Goal: Task Accomplishment & Management: Complete application form

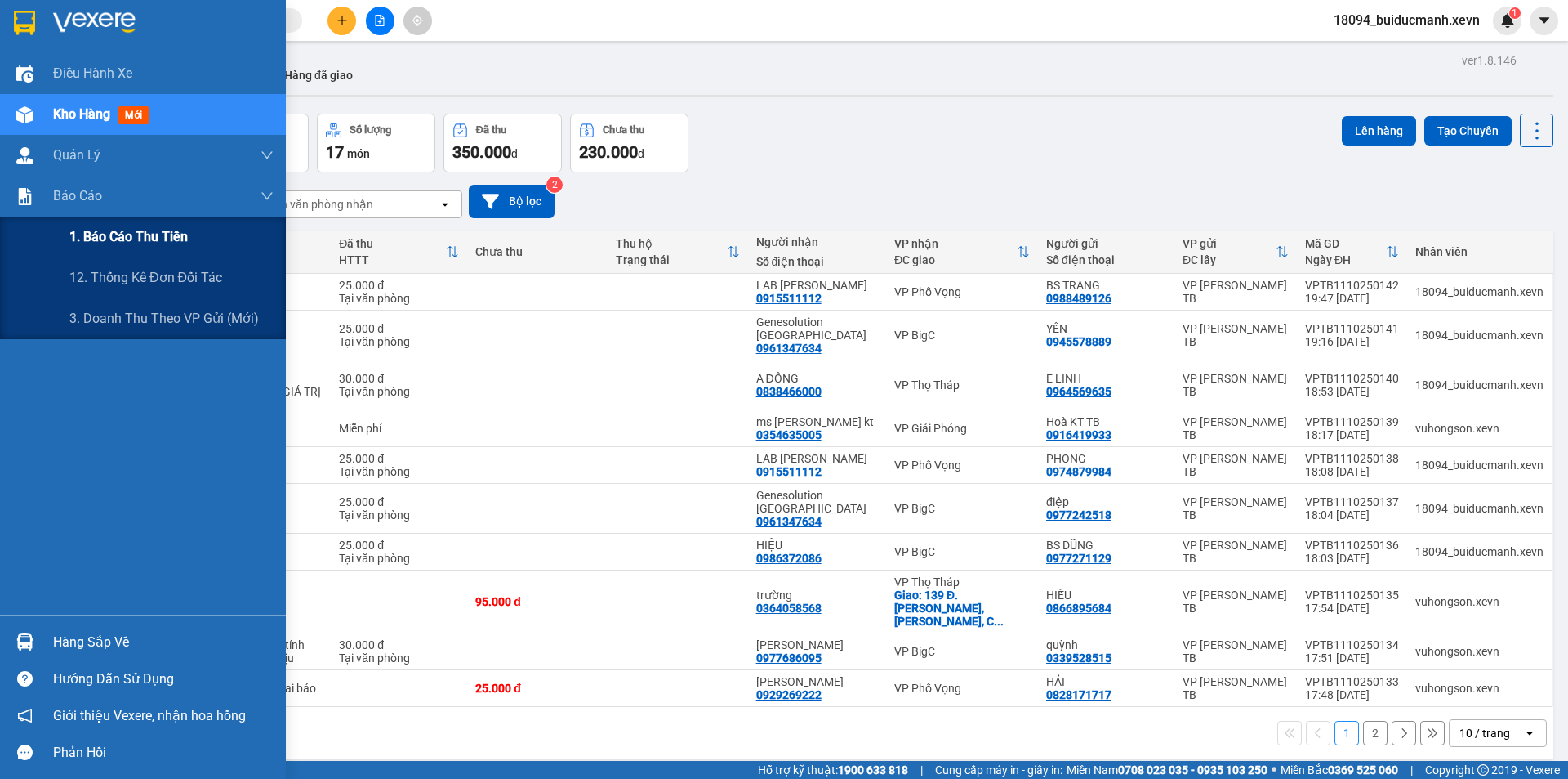
click at [135, 243] on span "1. Báo cáo thu tiền" at bounding box center [128, 236] width 119 height 21
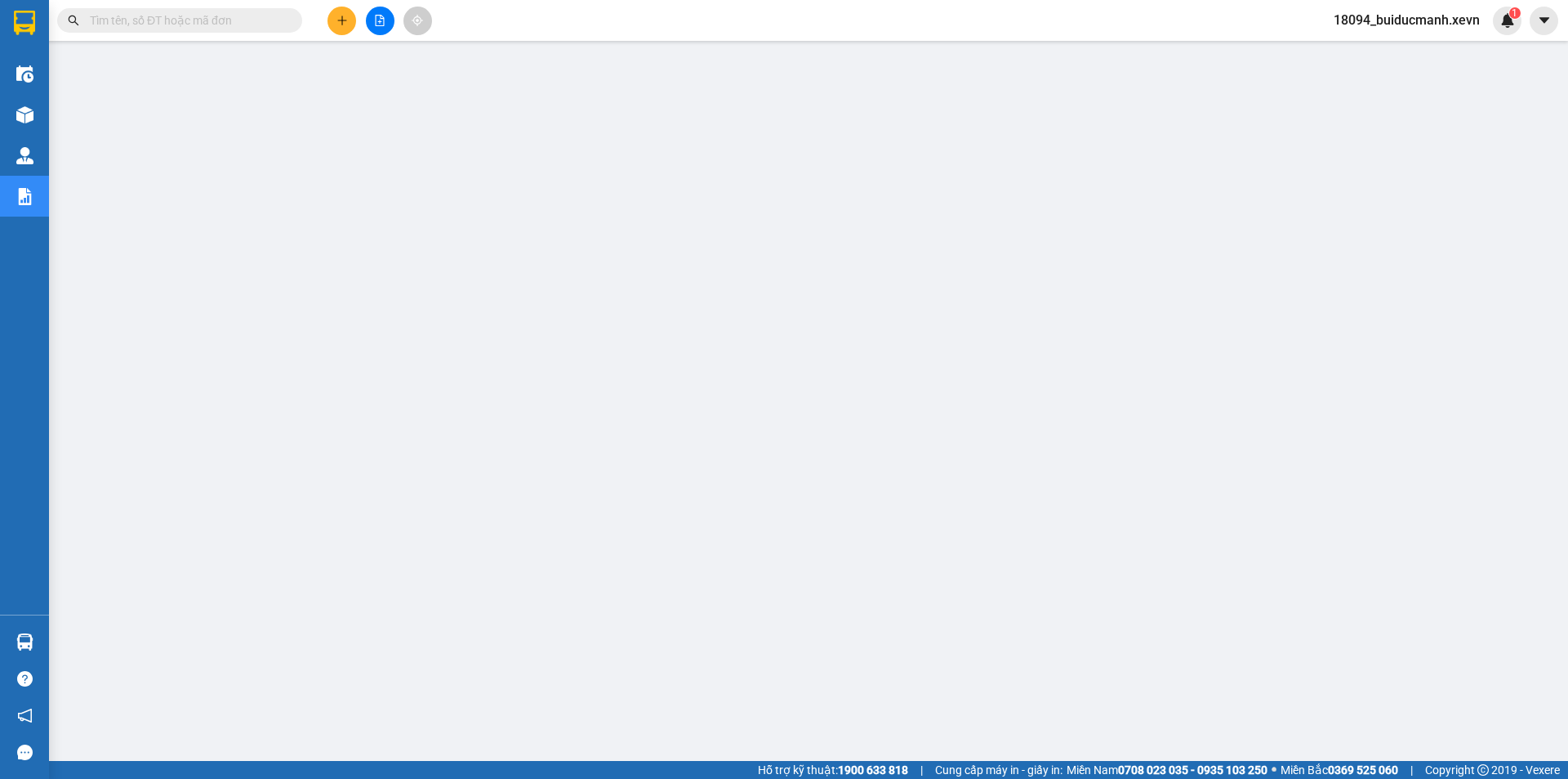
click at [398, 23] on div at bounding box center [379, 21] width 123 height 29
click at [389, 23] on button at bounding box center [380, 21] width 29 height 29
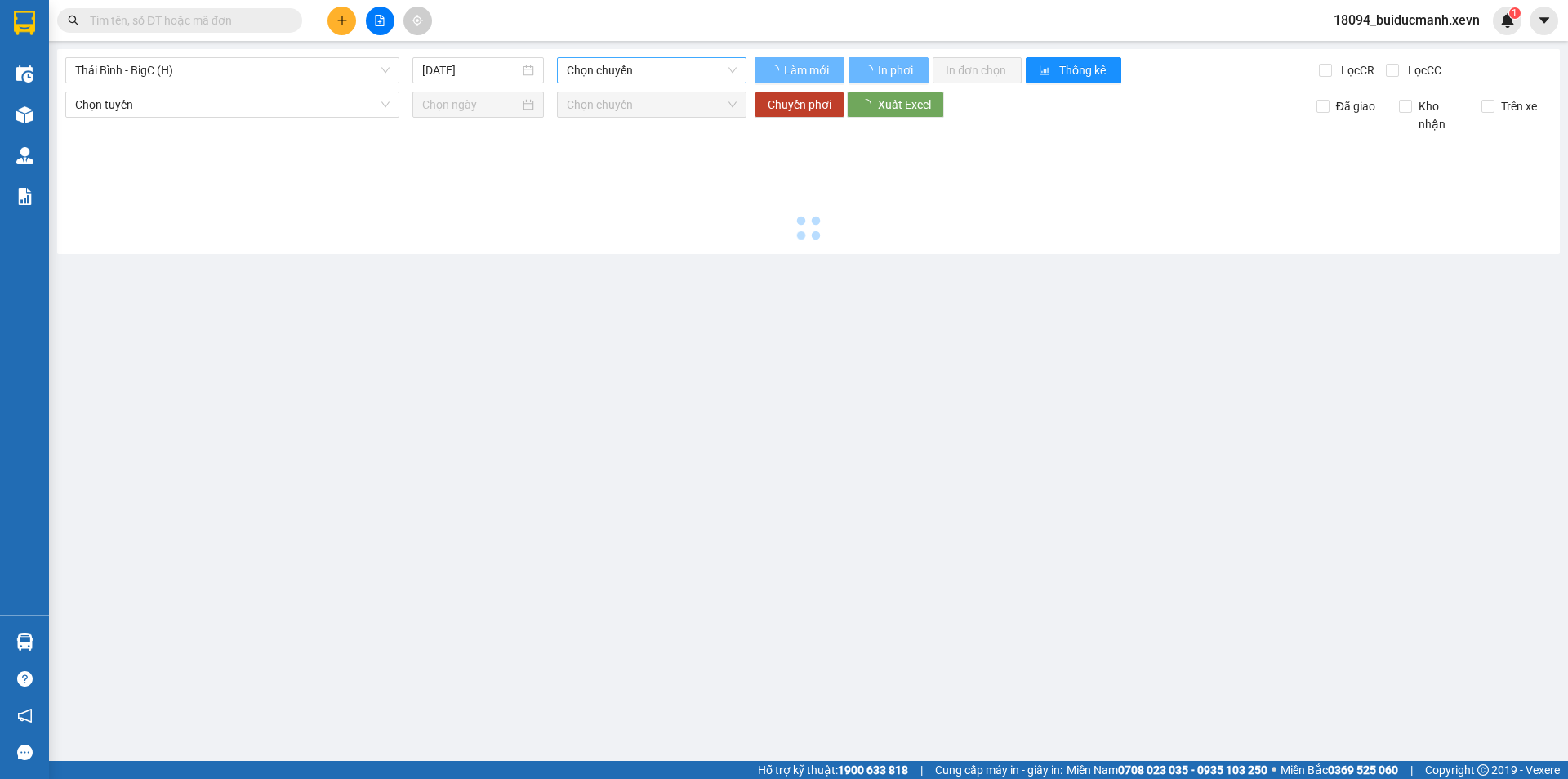
click at [636, 72] on span "Chọn chuyến" at bounding box center [652, 70] width 170 height 25
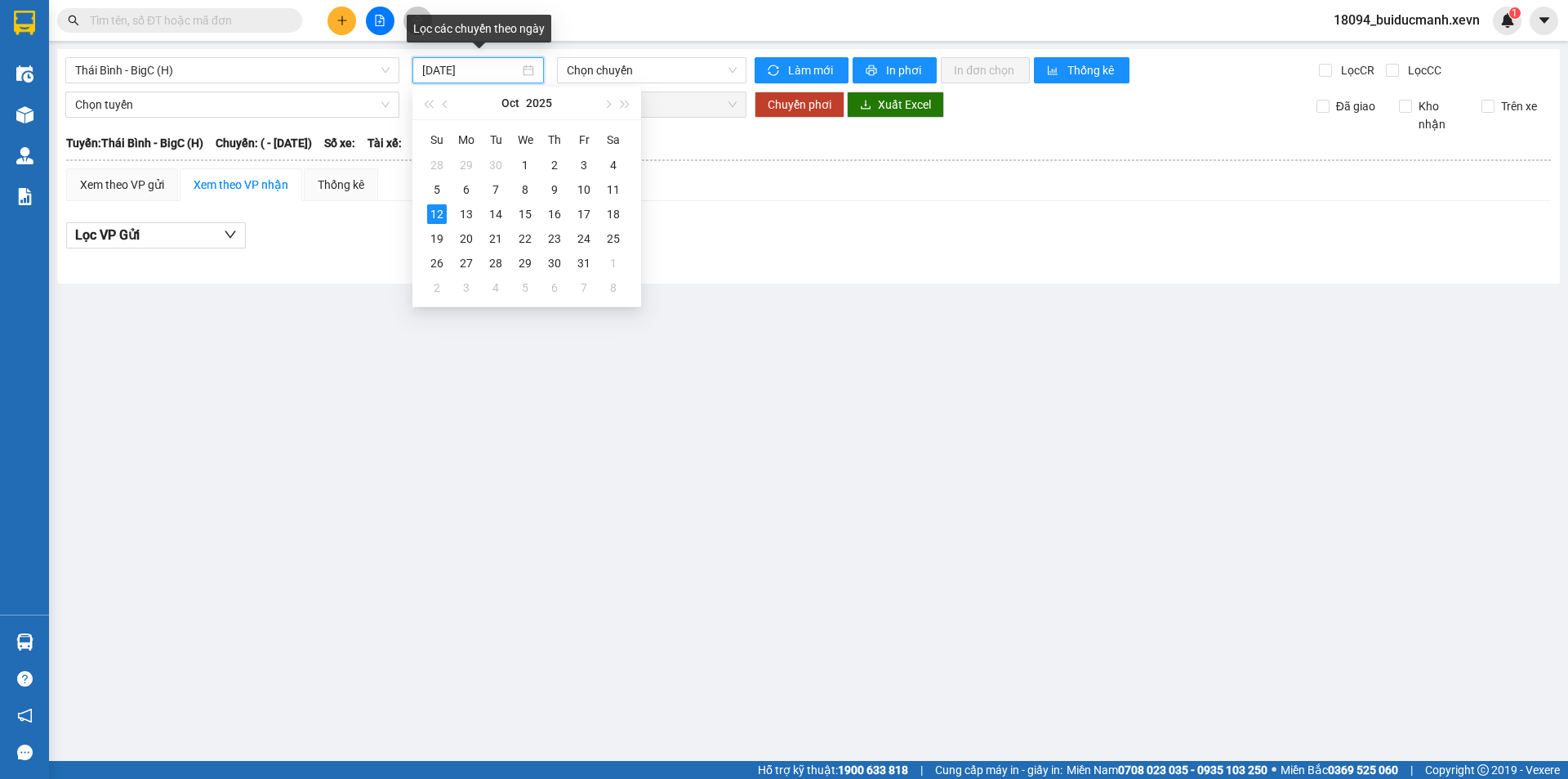
click at [450, 76] on input "12/10/2025" at bounding box center [471, 70] width 97 height 18
click at [607, 188] on div "11" at bounding box center [613, 189] width 20 height 20
type input "11/10/2025"
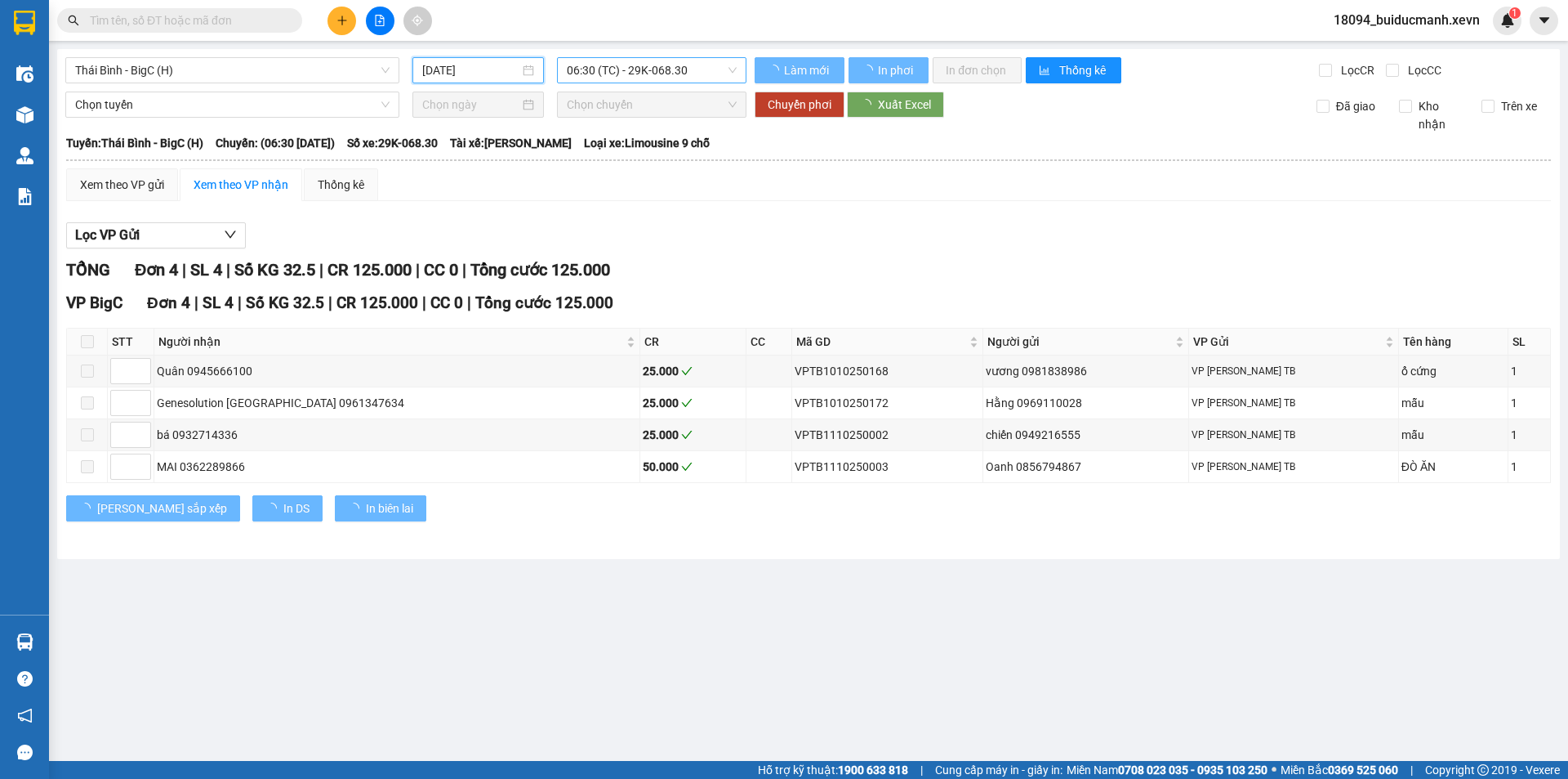
click at [623, 74] on span "06:30 (TC) - 29K-068.30" at bounding box center [652, 70] width 170 height 25
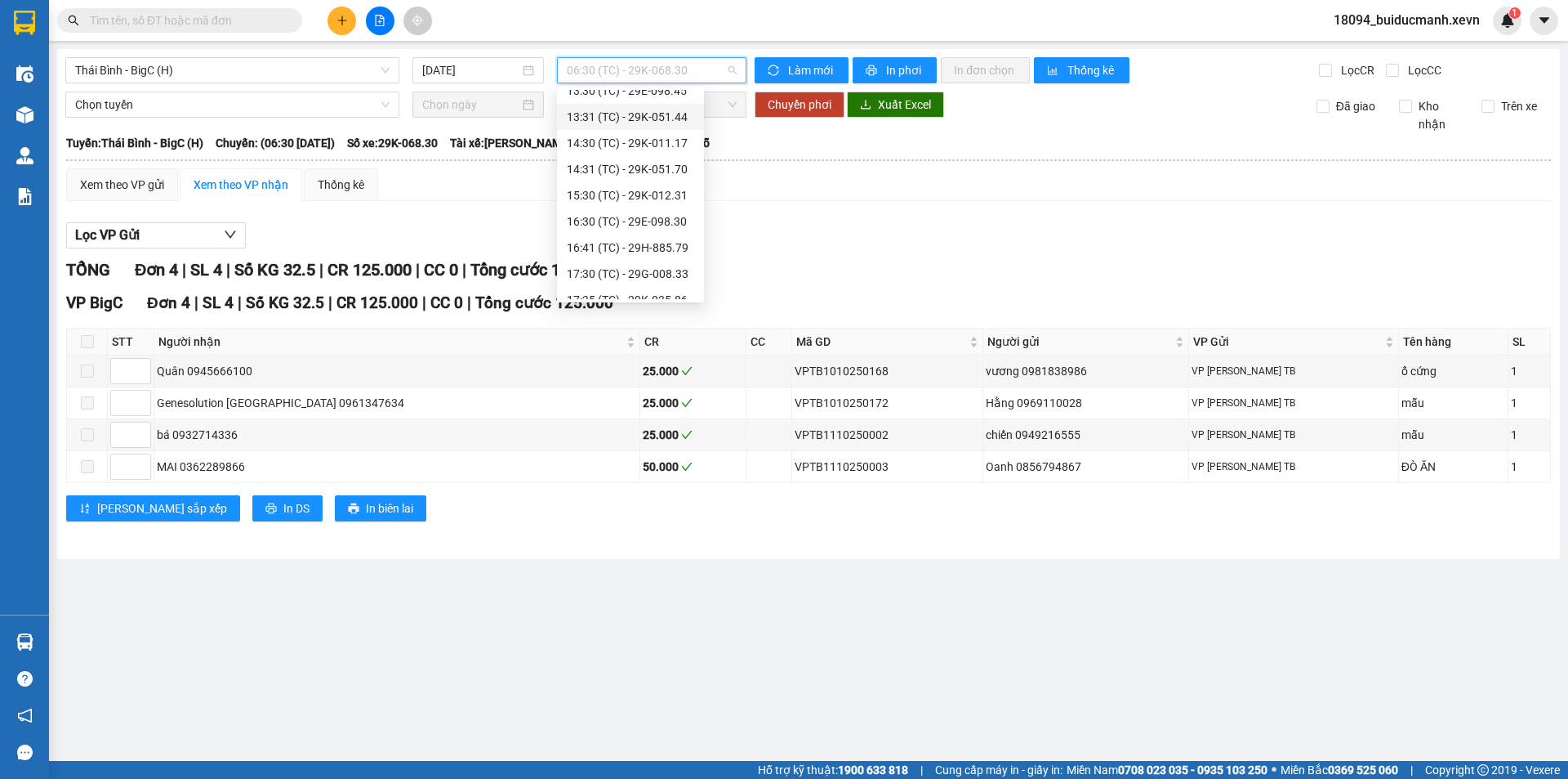
scroll to position [366, 0]
click at [654, 256] on div "17:30 (TC) - 29G-008.33" at bounding box center [630, 260] width 128 height 18
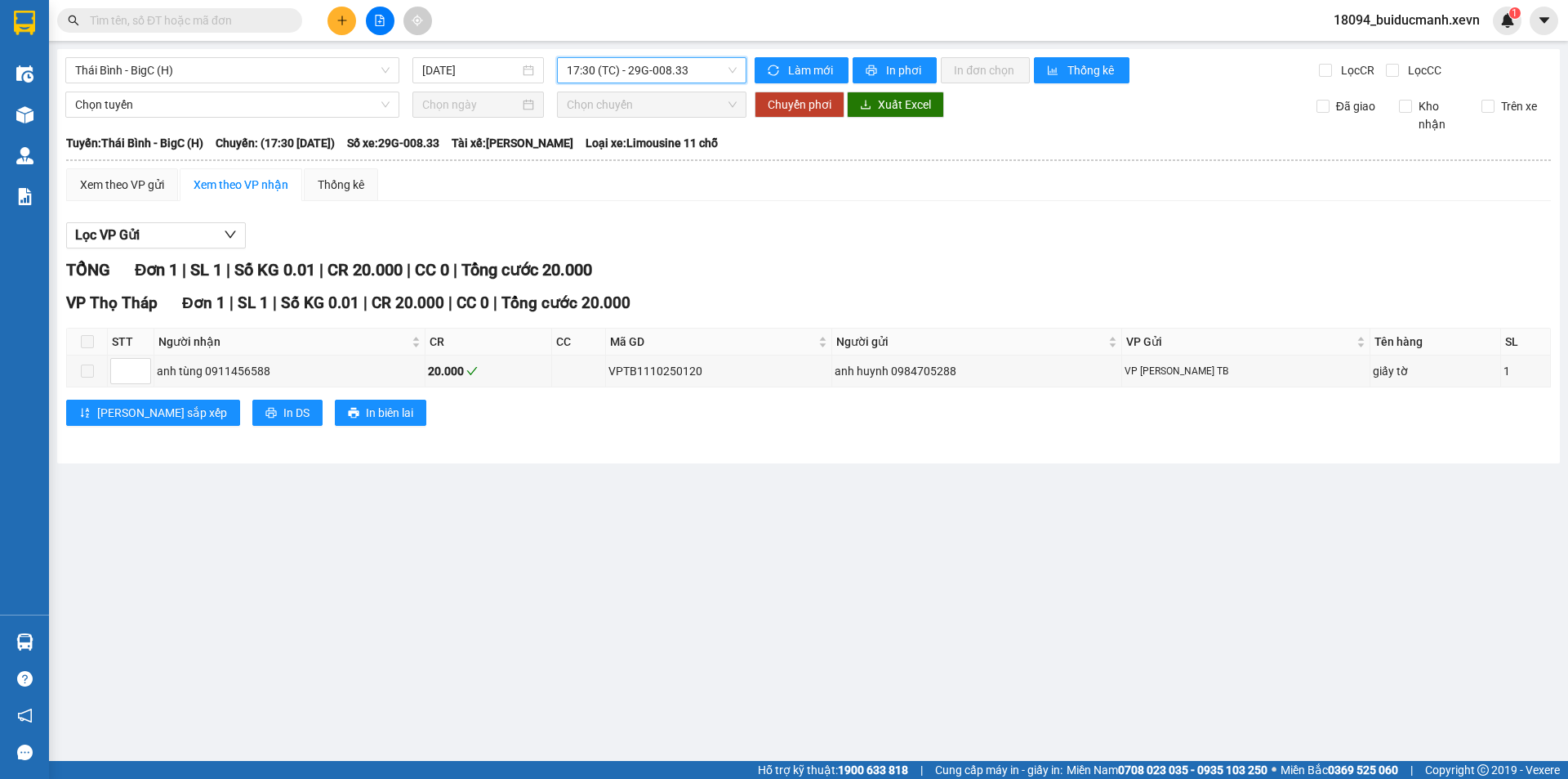
click at [87, 341] on span at bounding box center [87, 342] width 13 height 13
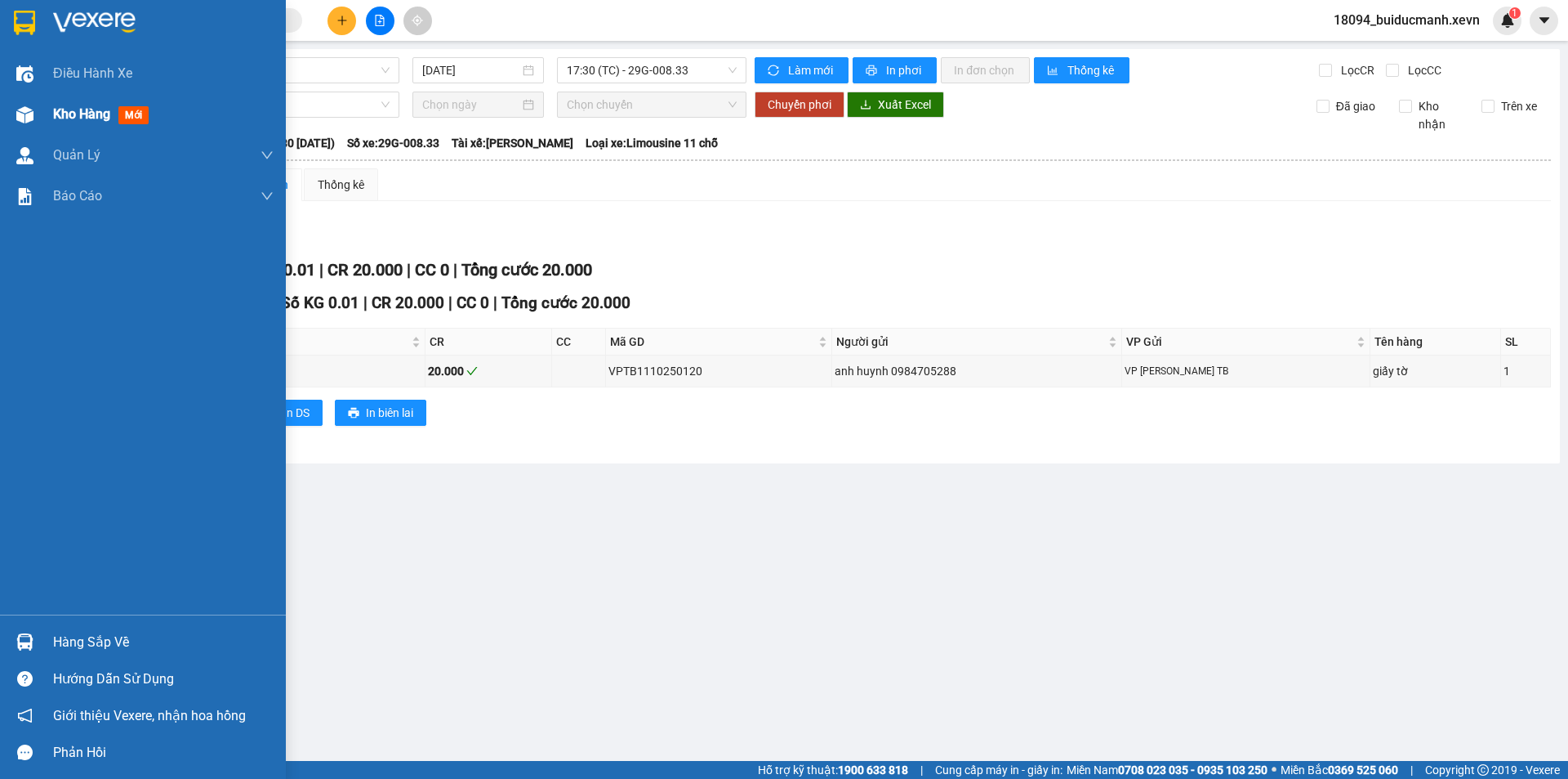
click at [44, 121] on div "Kho hàng mới" at bounding box center [142, 114] width 286 height 41
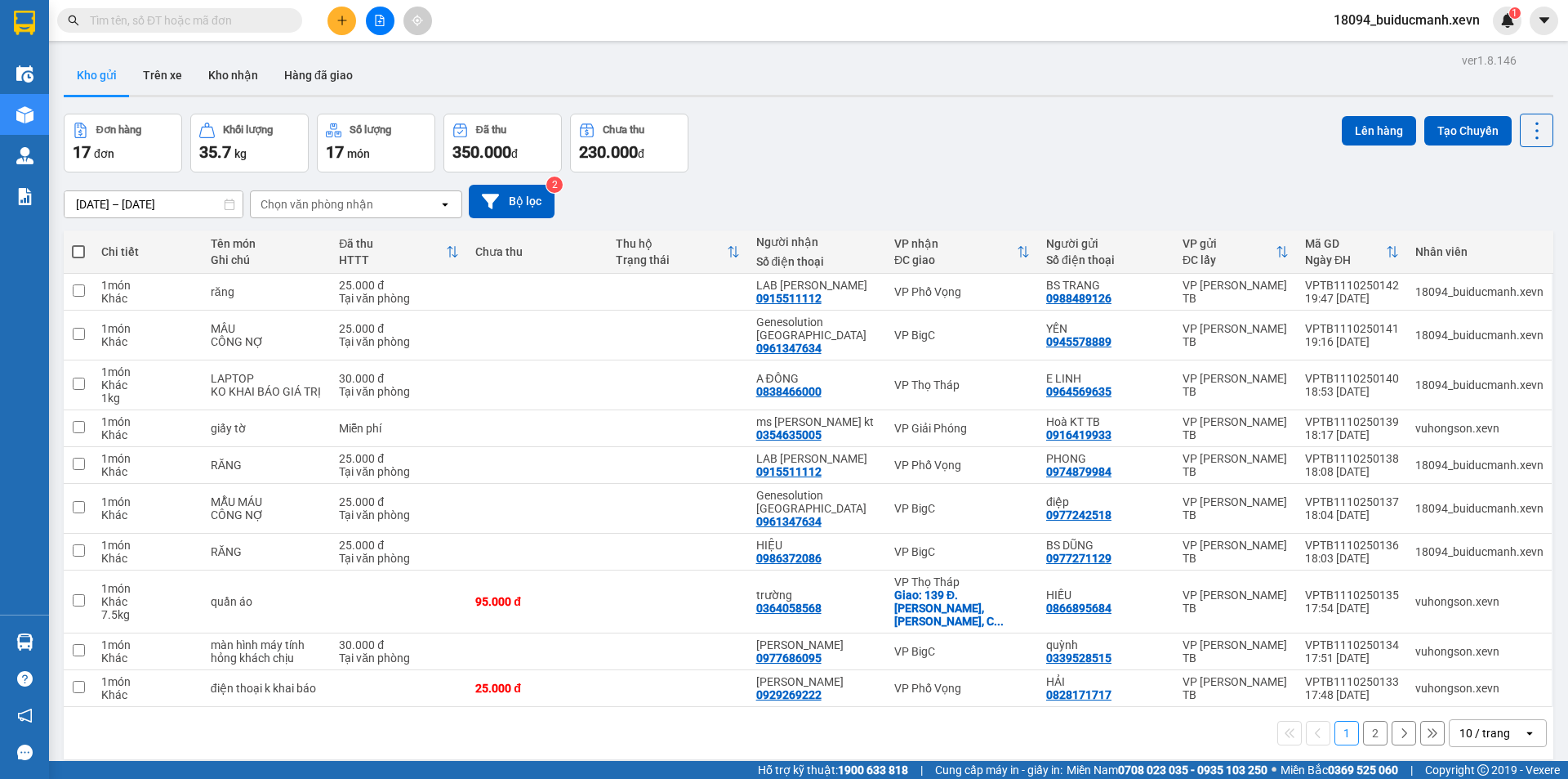
click at [1363, 721] on button "2" at bounding box center [1375, 733] width 25 height 25
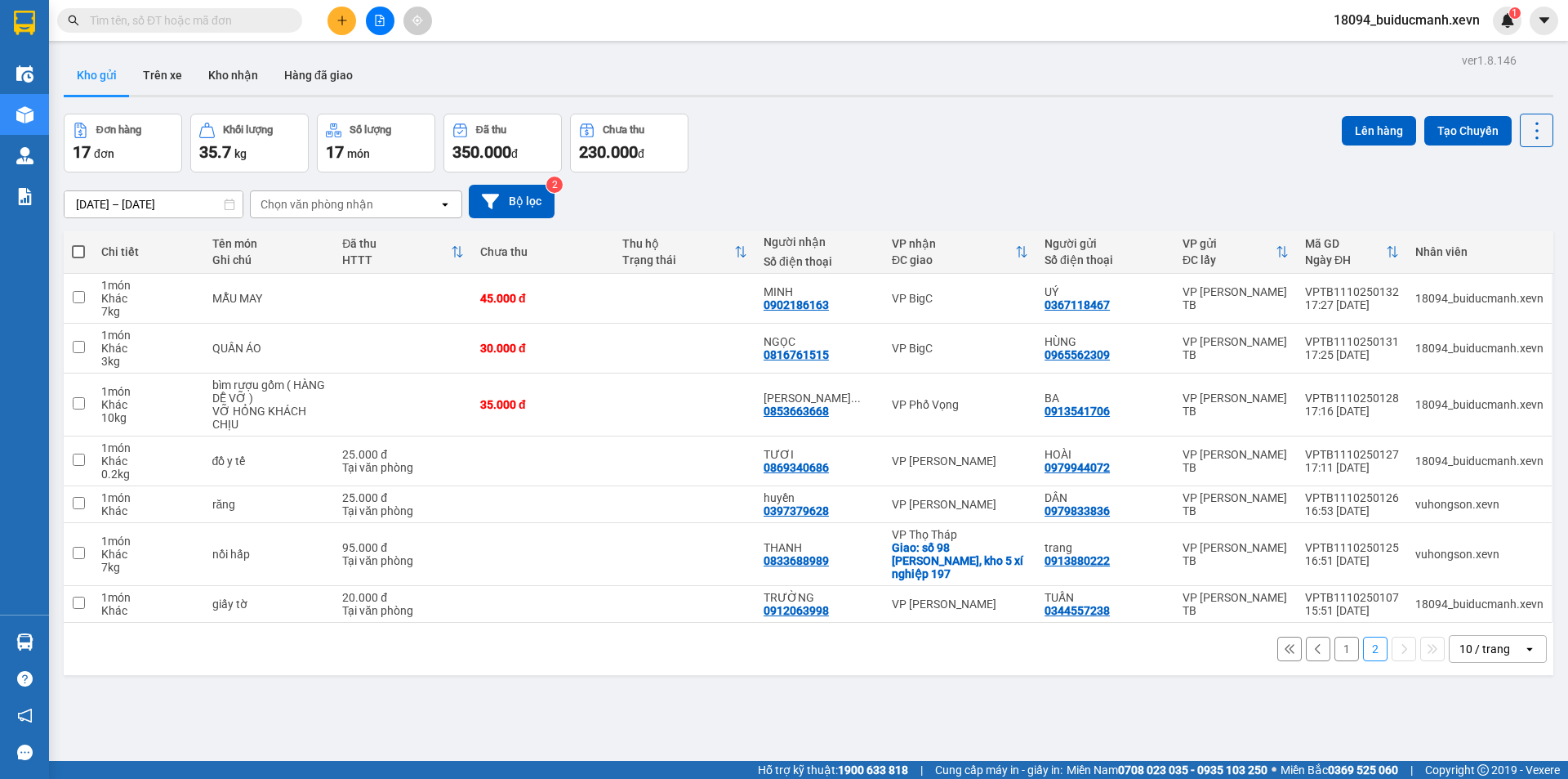
click at [1337, 638] on button "1" at bounding box center [1347, 649] width 25 height 25
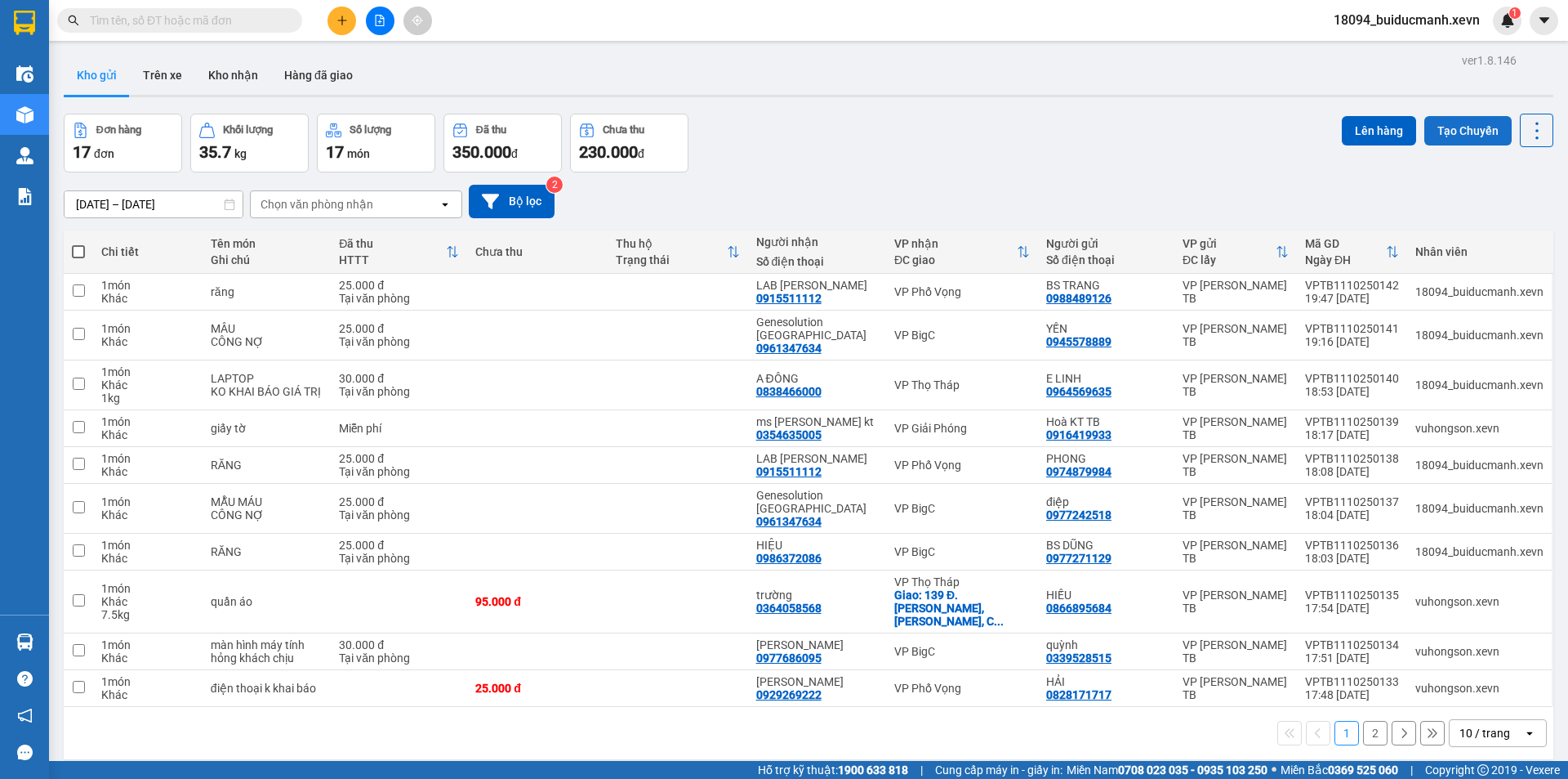
click at [1446, 138] on button "Tạo Chuyến" at bounding box center [1468, 131] width 87 height 30
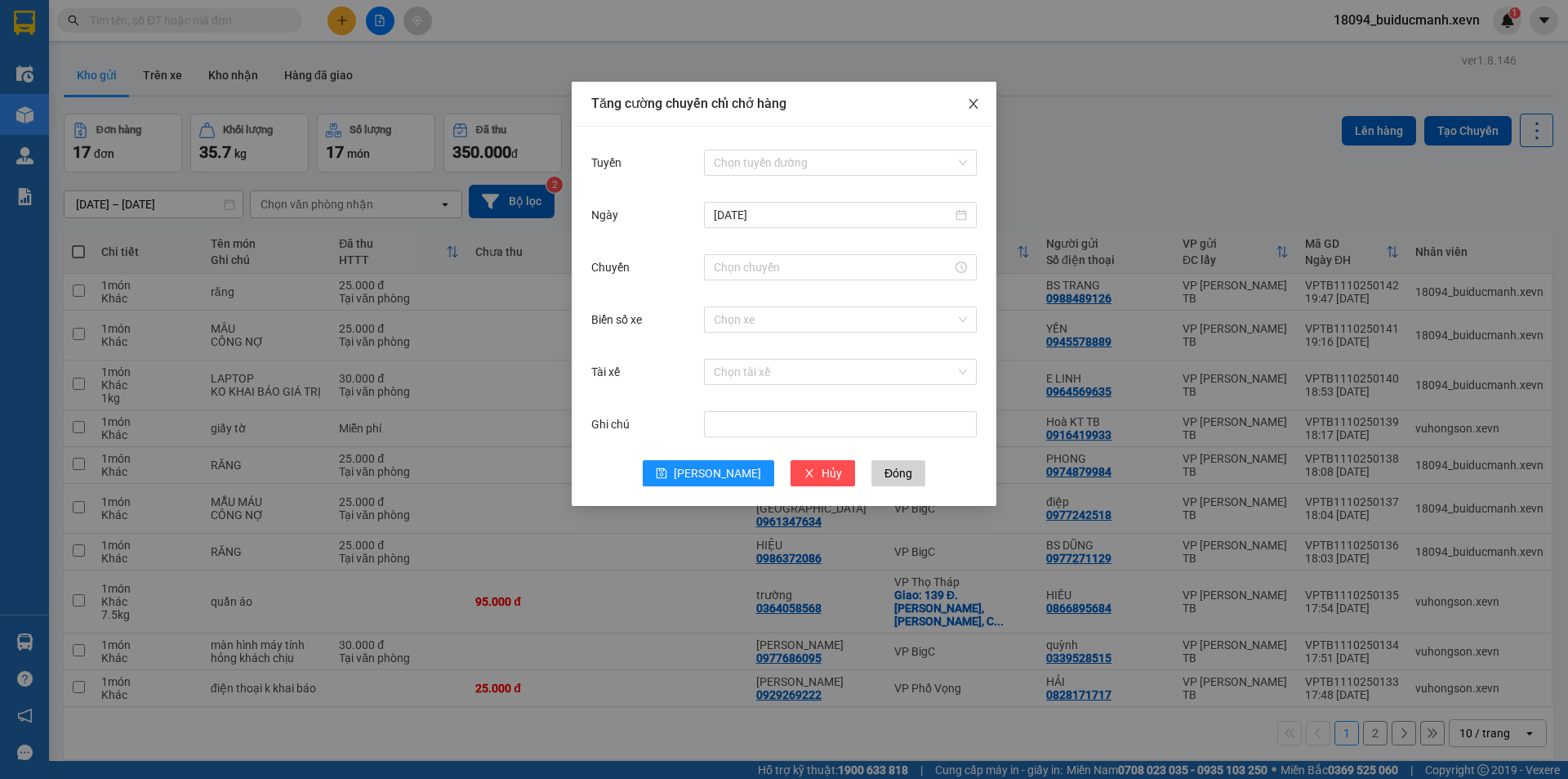
click at [978, 97] on span "Close" at bounding box center [974, 105] width 46 height 46
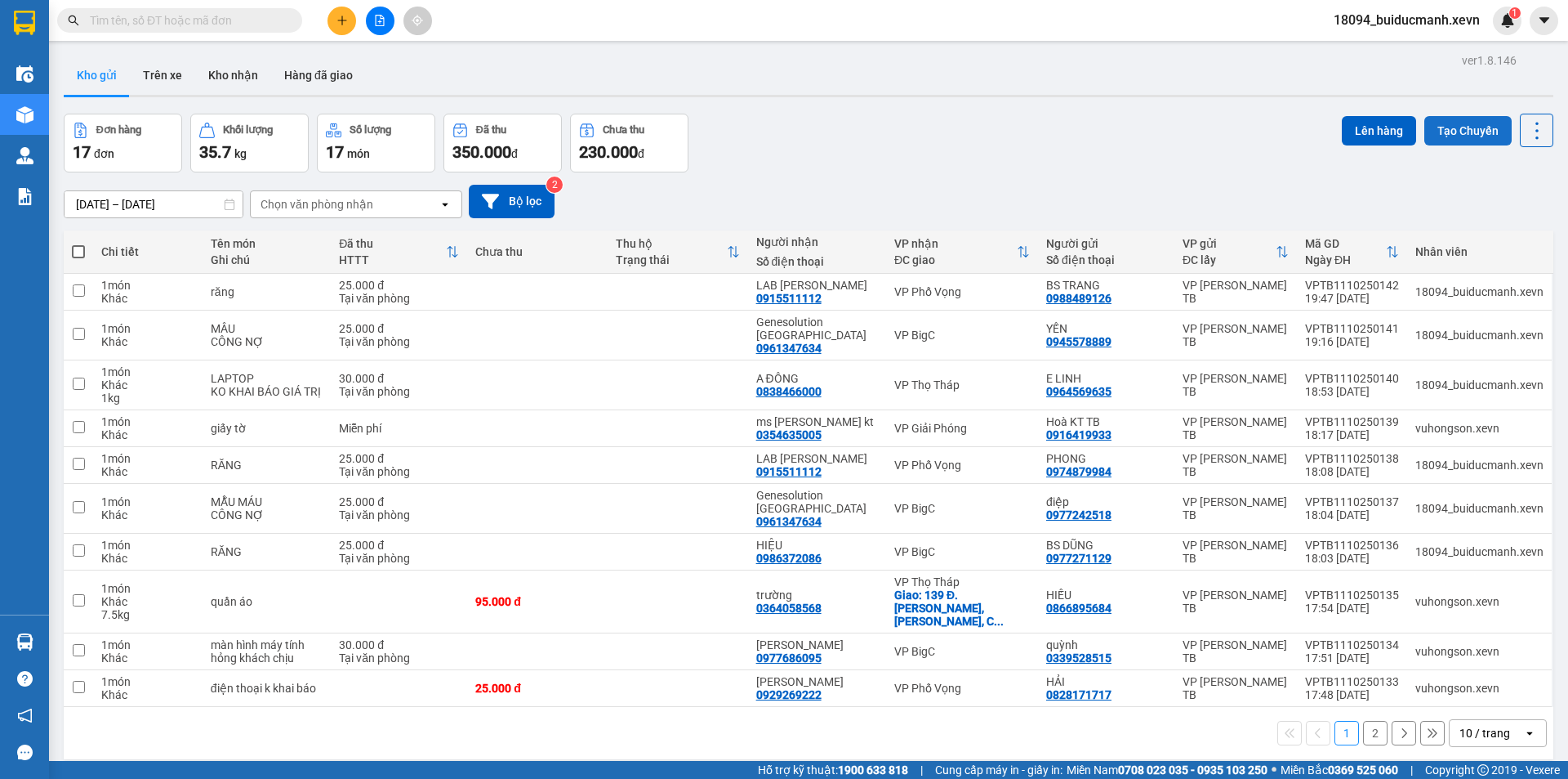
click at [1444, 124] on button "Tạo Chuyến" at bounding box center [1468, 131] width 87 height 30
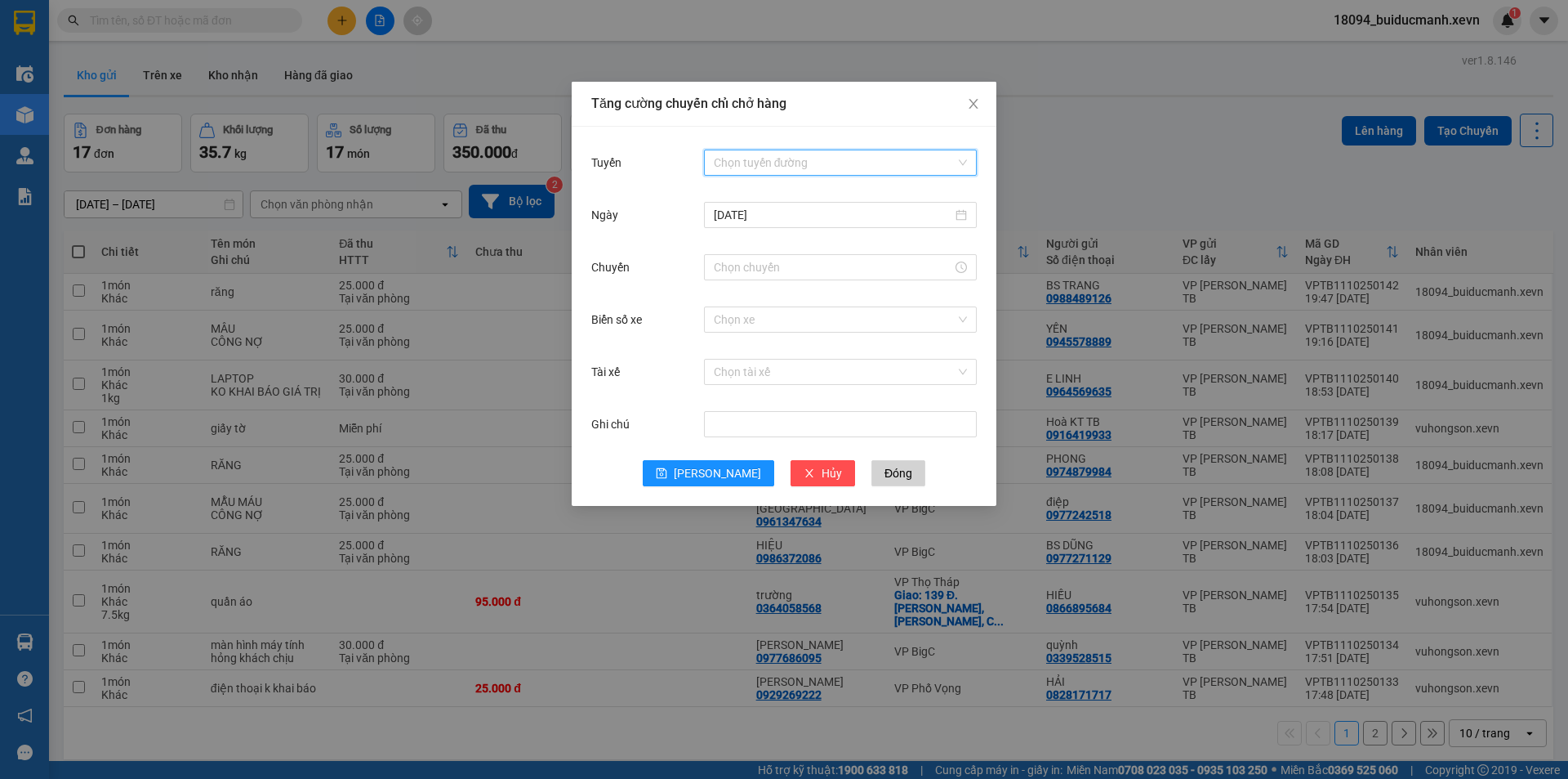
click at [826, 161] on input "Tuyến" at bounding box center [835, 163] width 242 height 25
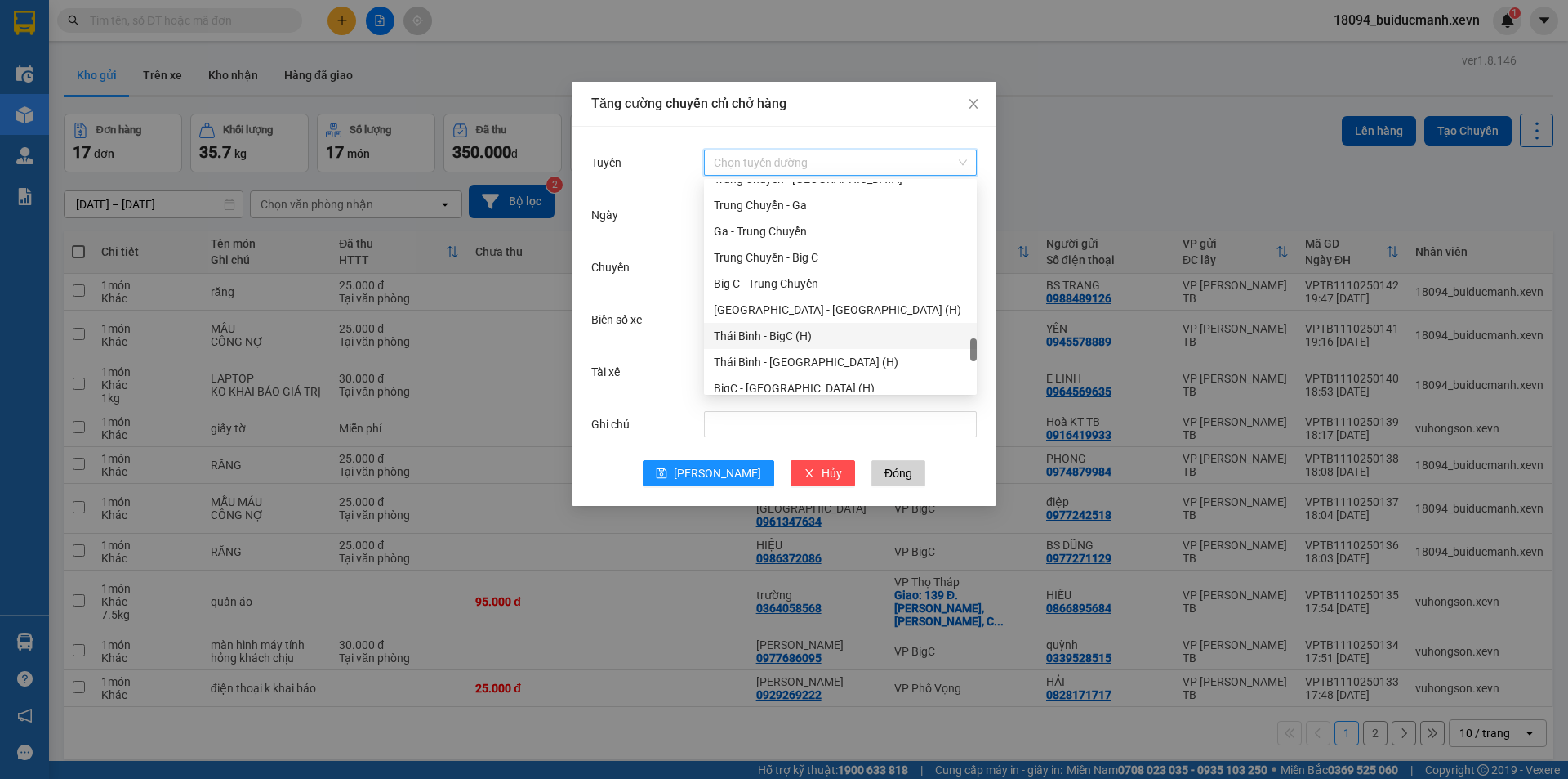
scroll to position [1798, 0]
click at [779, 334] on div "Thái Bình - Ga (H)" at bounding box center [840, 333] width 254 height 18
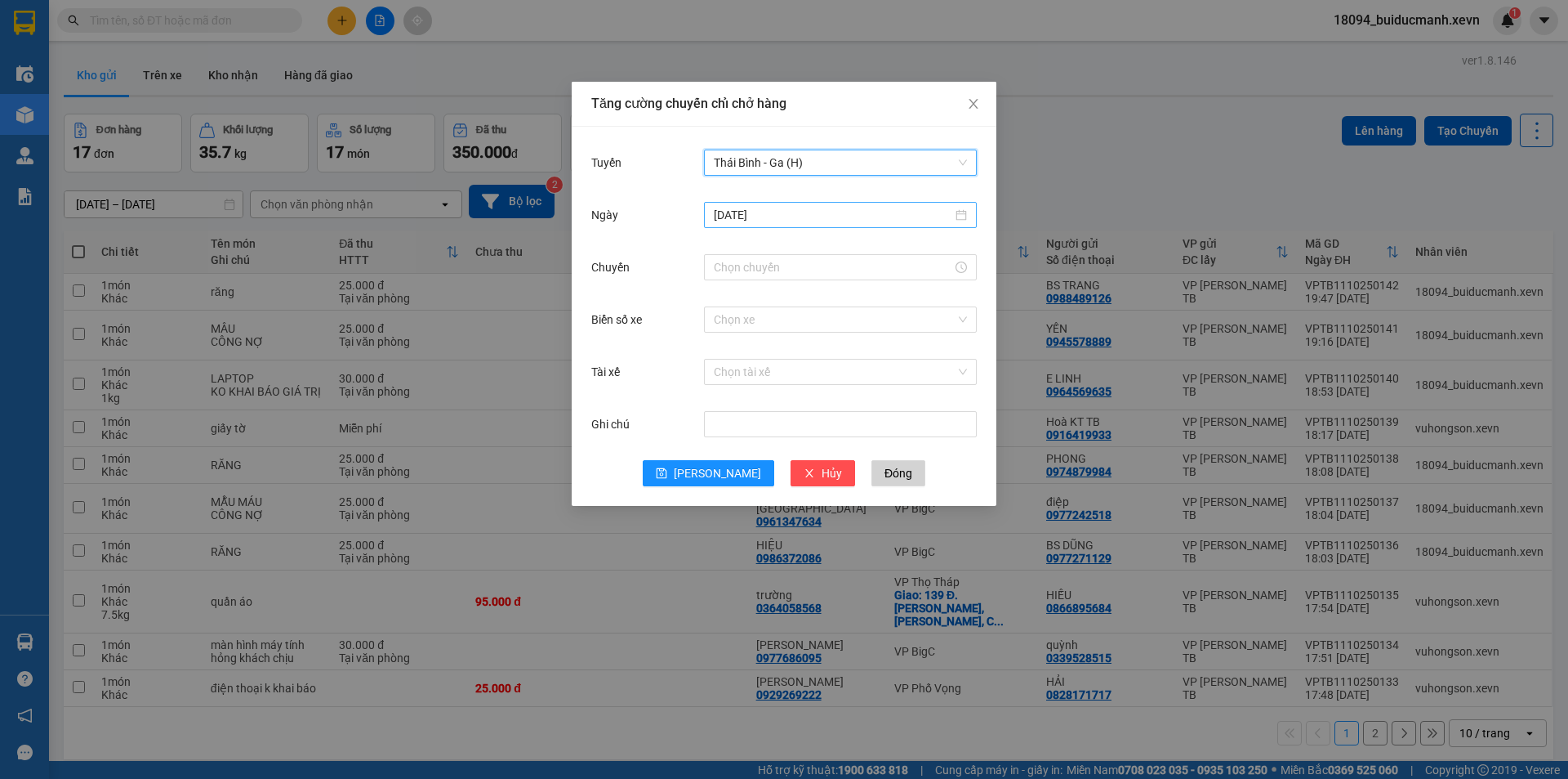
click at [774, 222] on input "11/10/2025" at bounding box center [833, 215] width 239 height 18
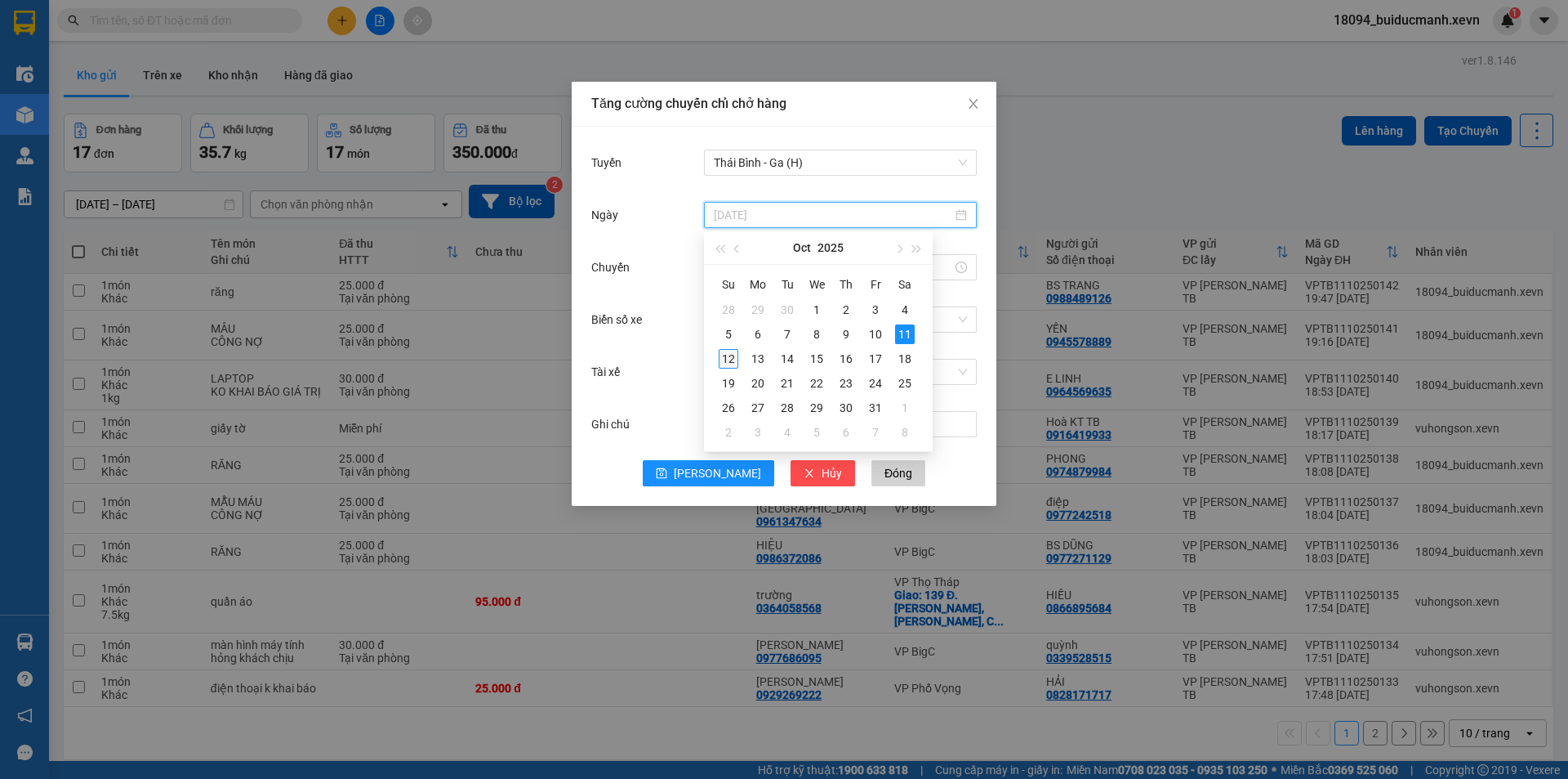
type input "12/10/2025"
click at [730, 356] on div "12" at bounding box center [728, 359] width 20 height 20
click at [744, 270] on input "Chuyến" at bounding box center [833, 268] width 239 height 18
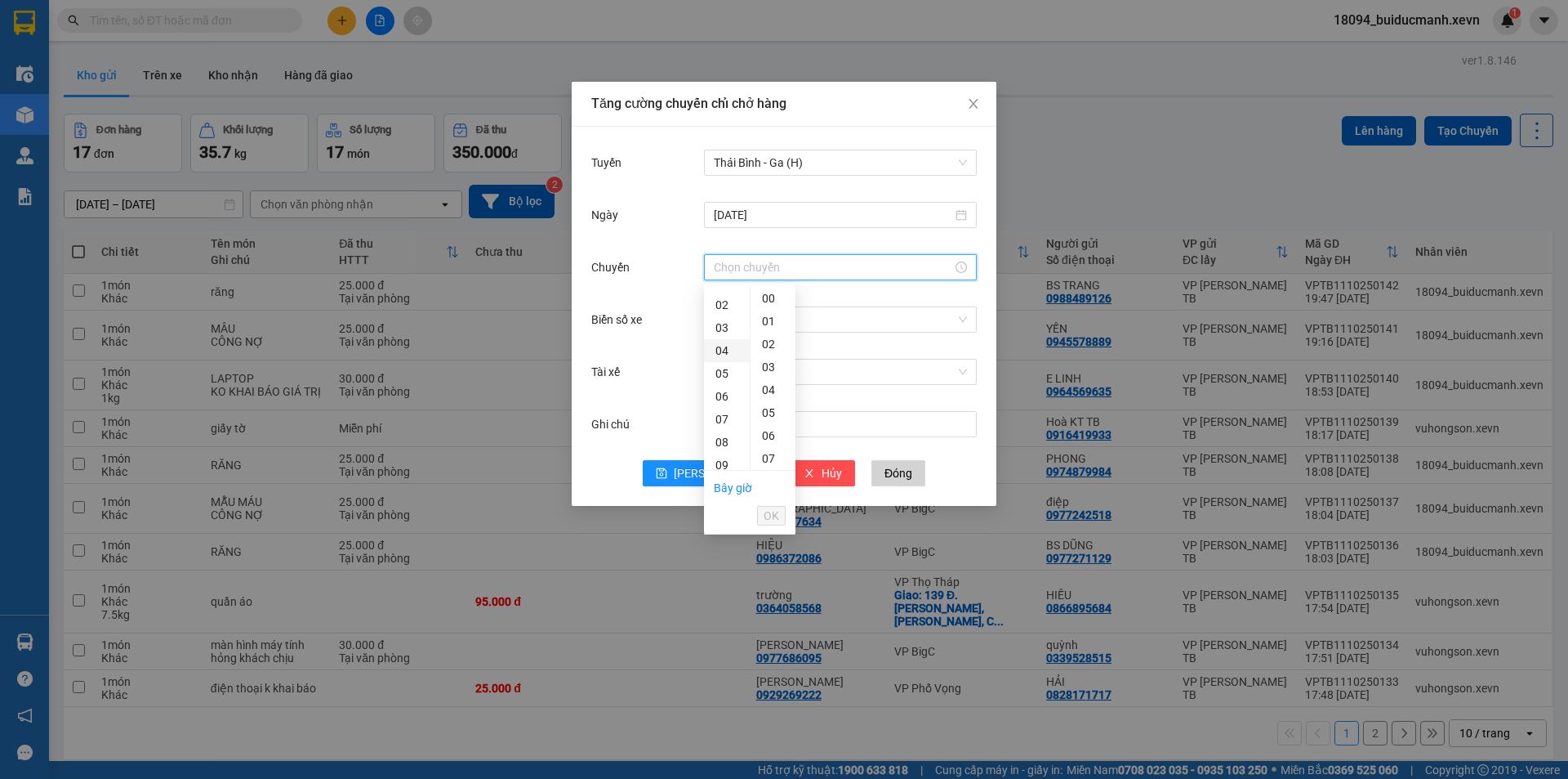
scroll to position [0, 0]
click at [725, 443] on div "06" at bounding box center [727, 436] width 46 height 23
click at [777, 414] on div "30" at bounding box center [773, 413] width 45 height 23
type input "06:30"
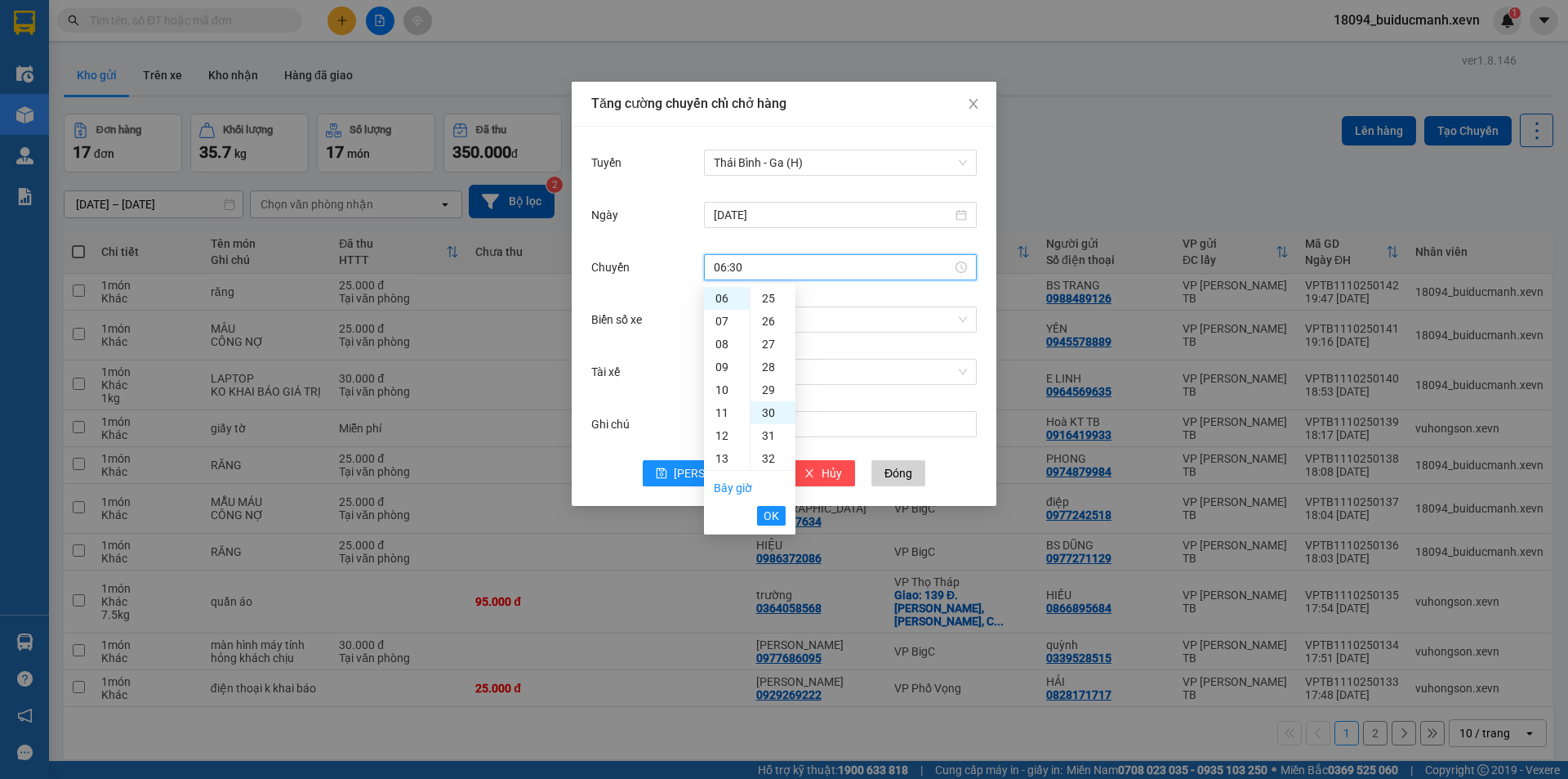
scroll to position [687, 0]
click at [770, 511] on span "OK" at bounding box center [771, 515] width 16 height 18
click at [740, 316] on input "Biển số xe" at bounding box center [835, 320] width 242 height 25
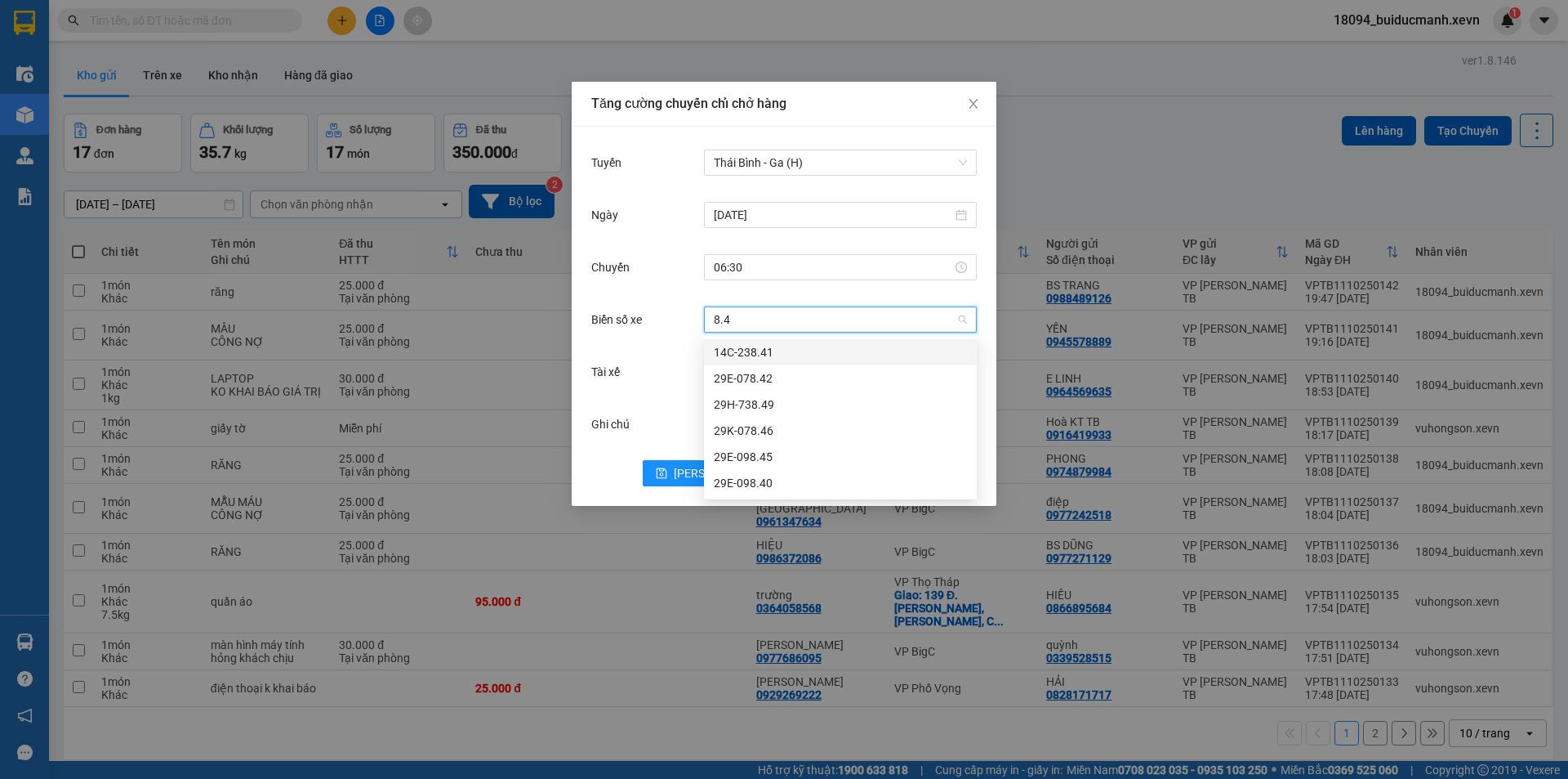
type input "8.40"
click at [731, 352] on div "29E-098.40" at bounding box center [840, 352] width 254 height 18
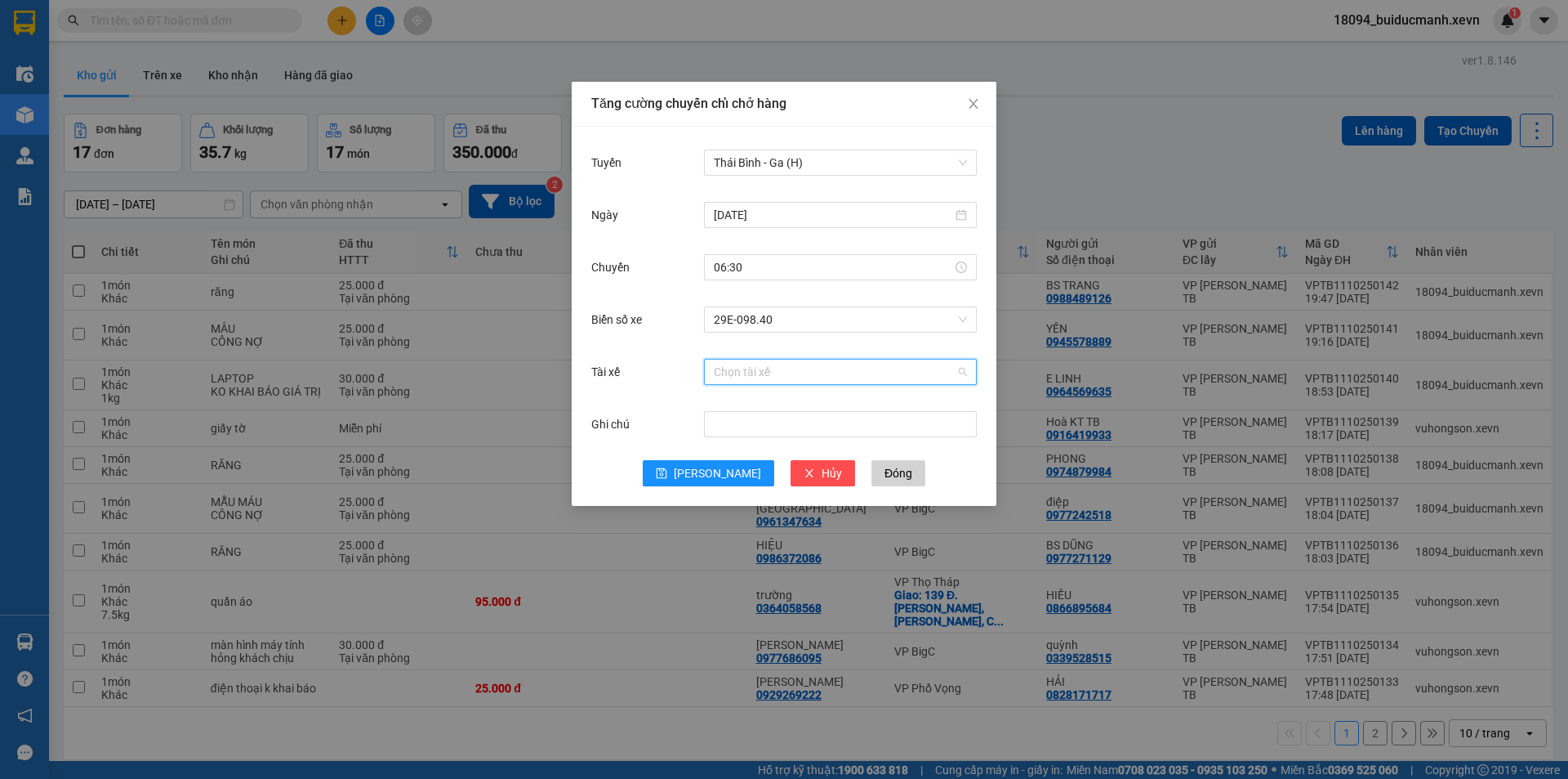
click at [732, 376] on input "Tài xế" at bounding box center [835, 372] width 242 height 25
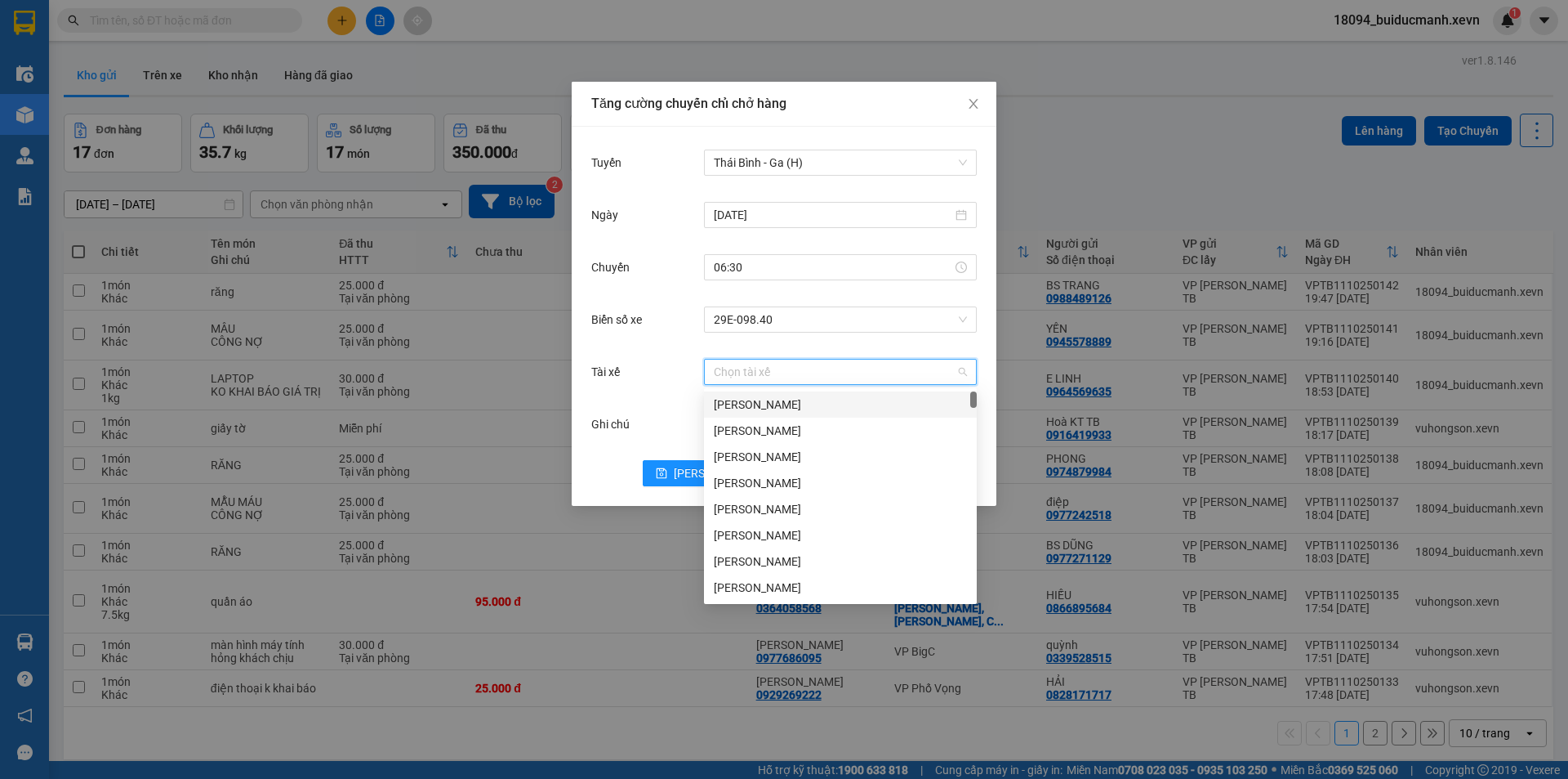
type input "d"
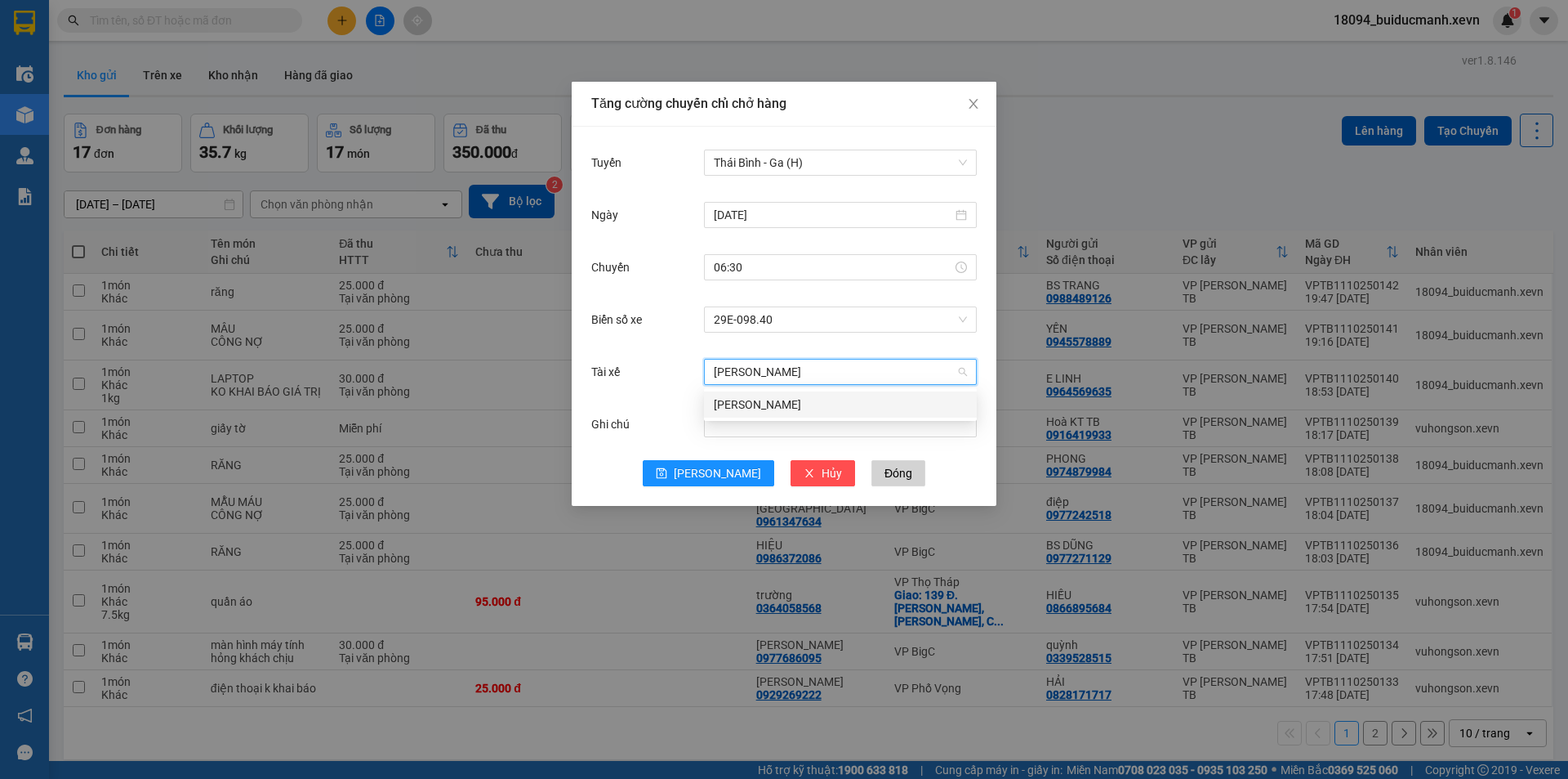
type input "đinh văn chung"
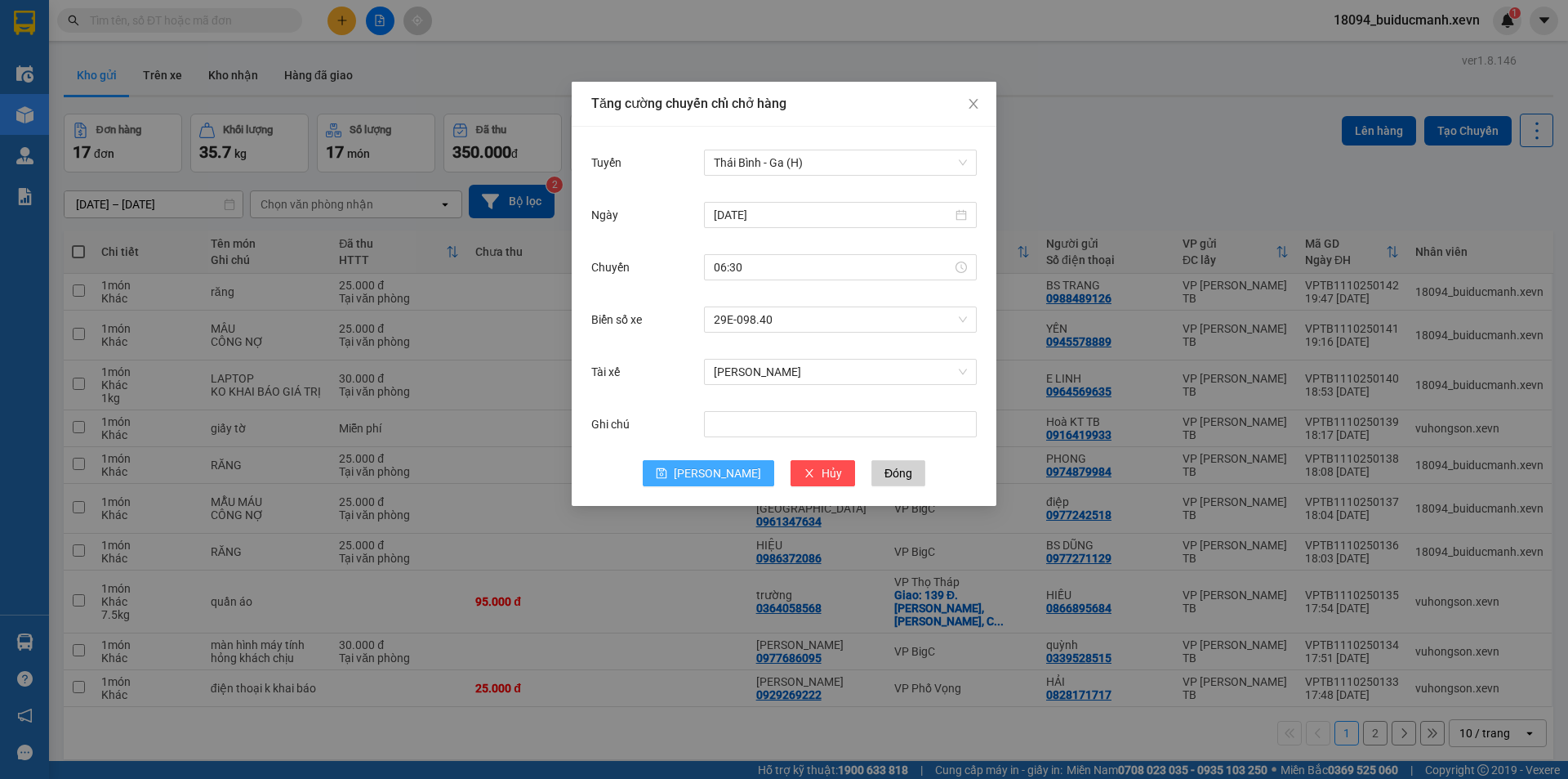
click at [728, 478] on button "Lưu" at bounding box center [709, 473] width 132 height 26
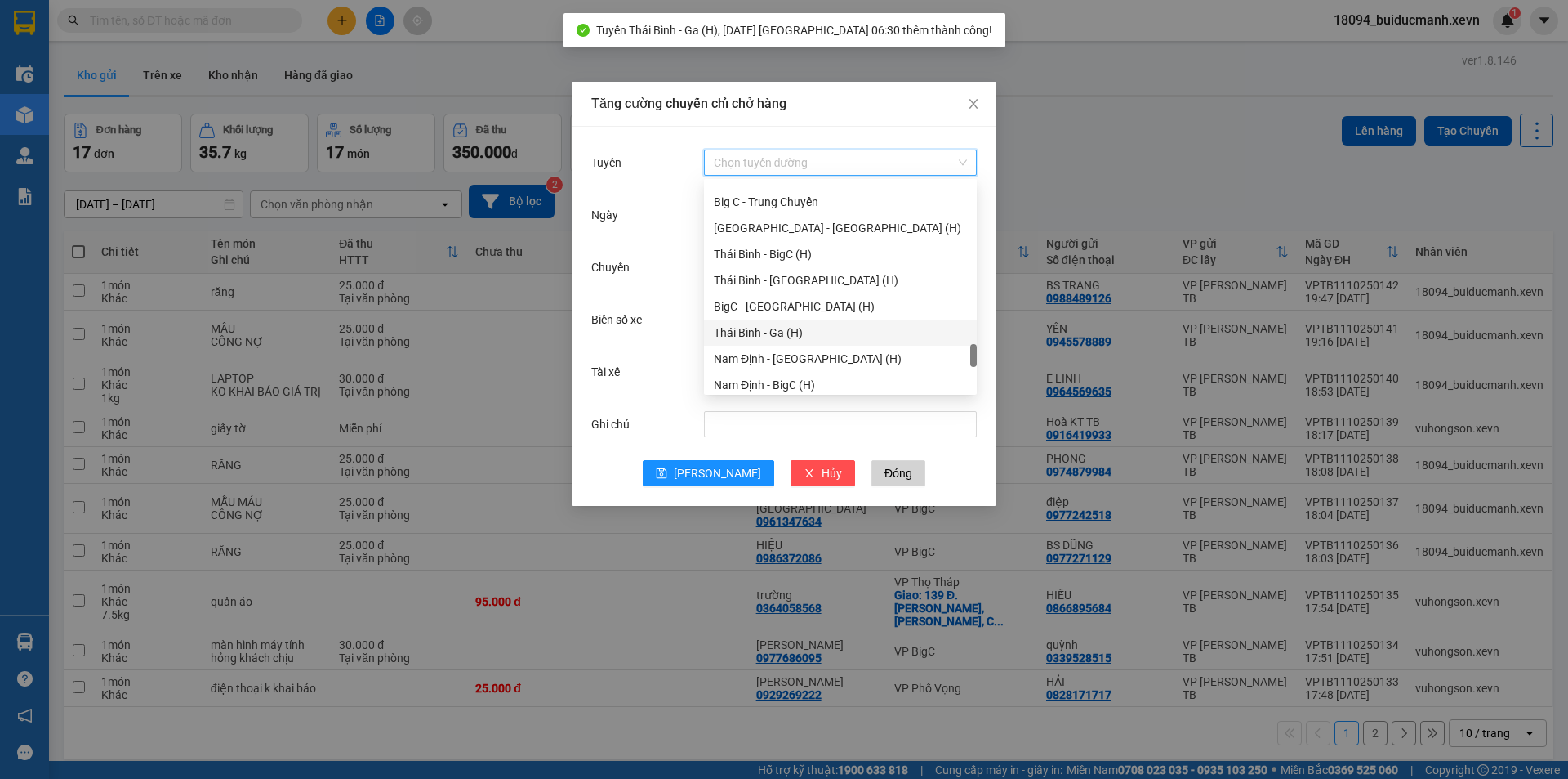
click at [813, 166] on input "Tuyến" at bounding box center [835, 163] width 242 height 25
click at [788, 263] on div "Thái Bình - BigC (H)" at bounding box center [840, 254] width 254 height 18
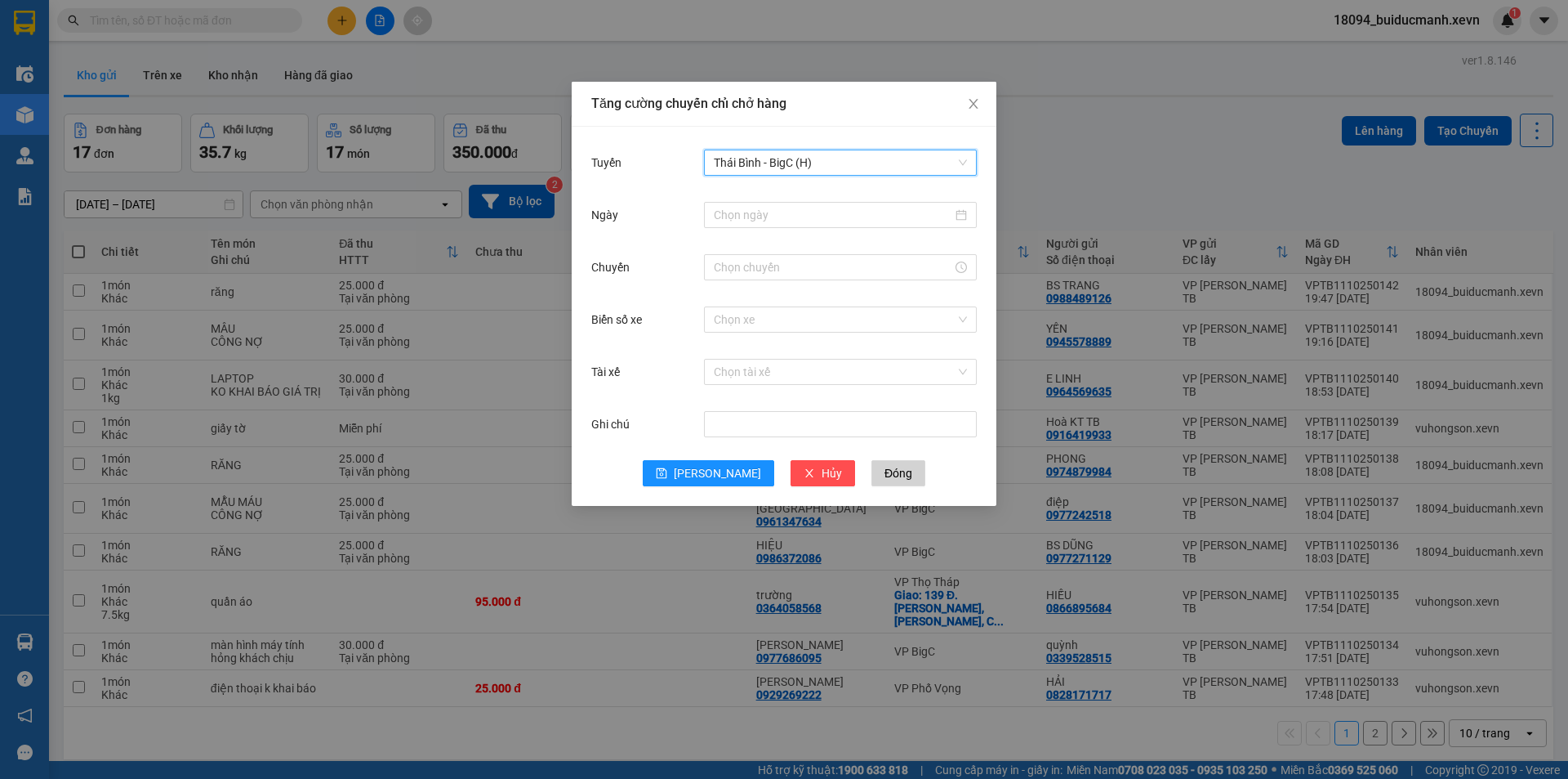
click at [770, 229] on div at bounding box center [840, 215] width 272 height 33
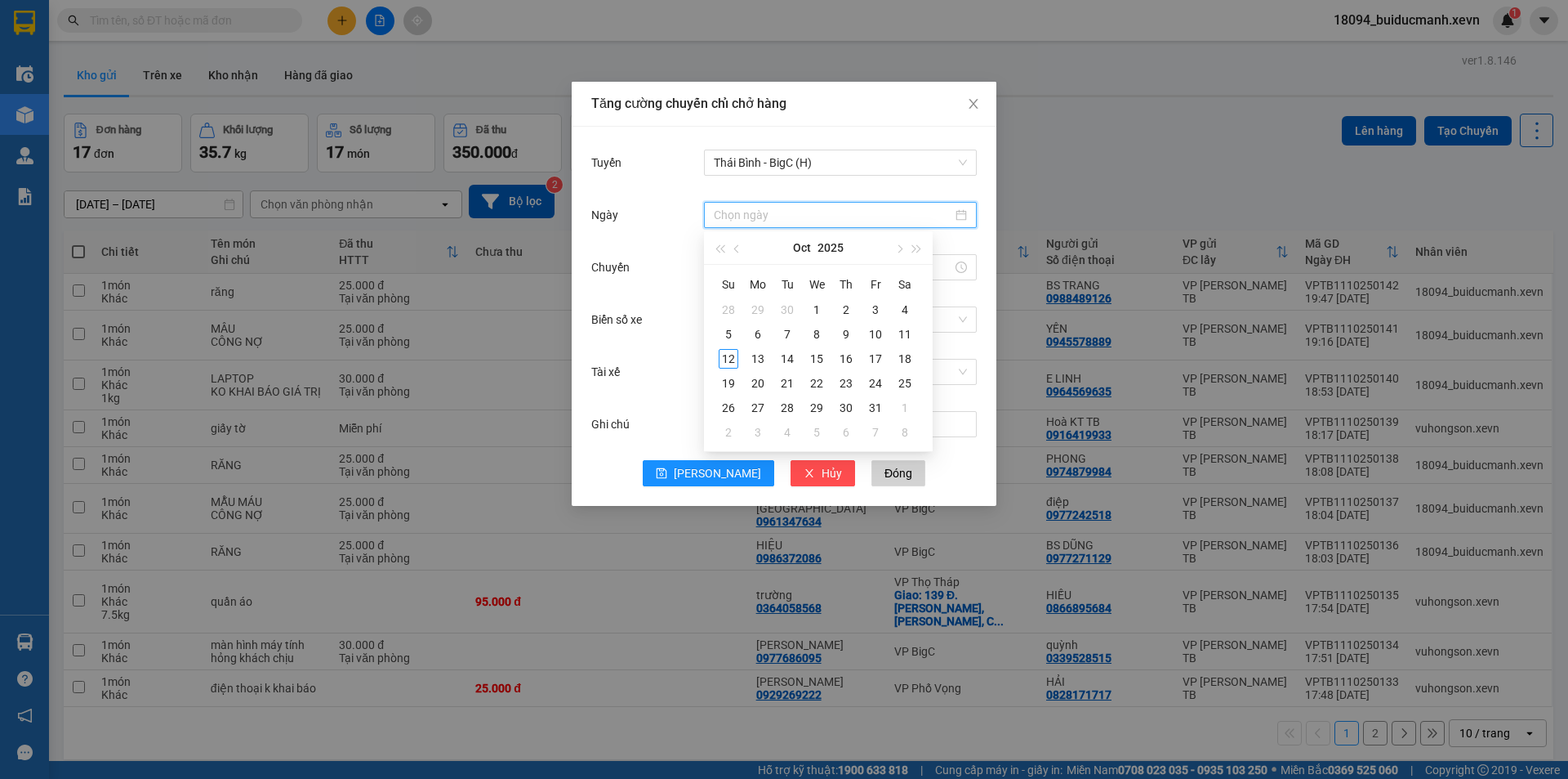
click at [770, 222] on input "Ngày" at bounding box center [833, 215] width 239 height 18
type input "12/10/2025"
click at [733, 362] on div "12" at bounding box center [728, 359] width 20 height 20
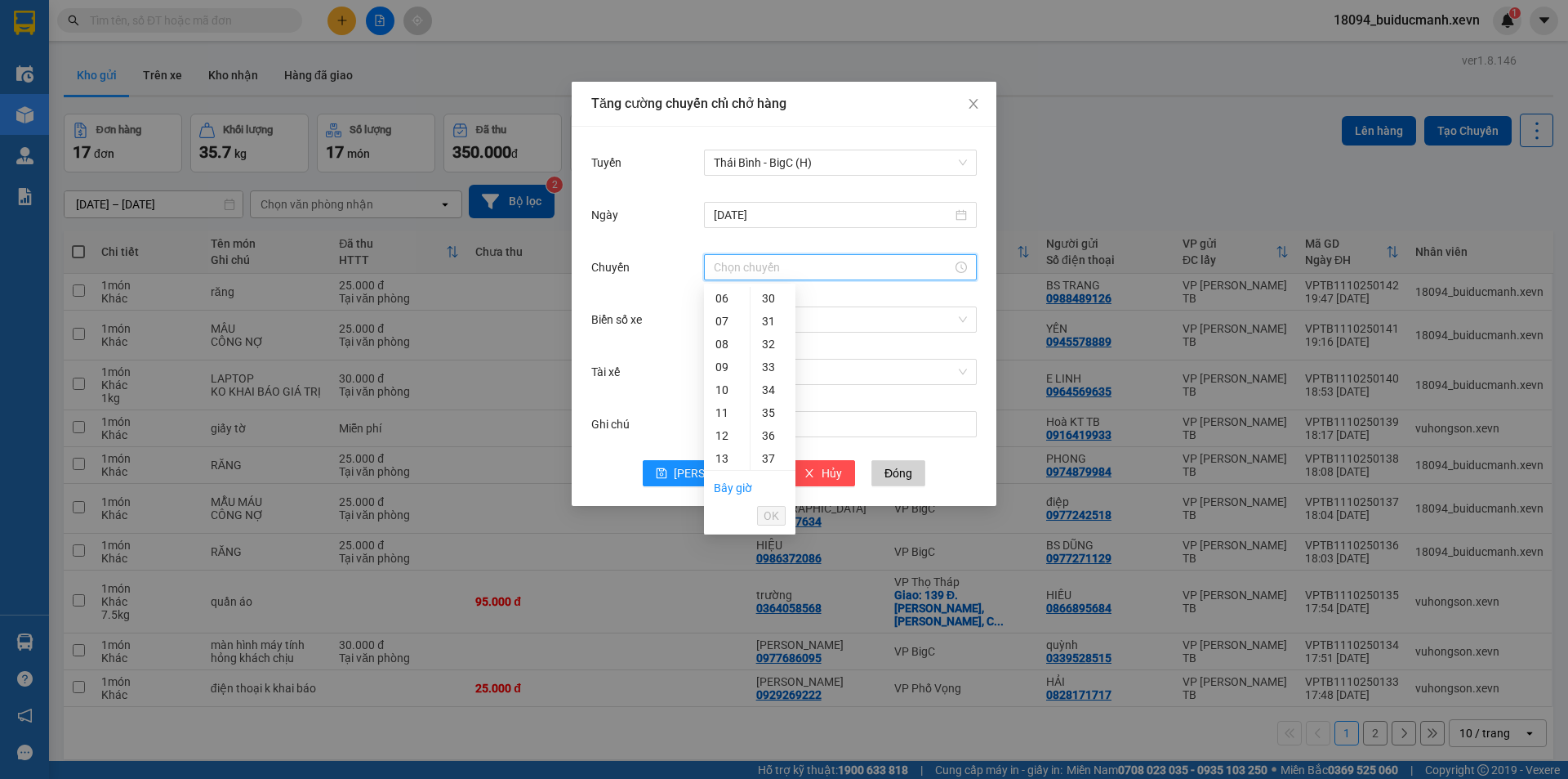
click at [733, 272] on input "Chuyến" at bounding box center [833, 268] width 239 height 18
click at [723, 301] on div "06" at bounding box center [727, 298] width 46 height 23
click at [774, 338] on div "30" at bounding box center [773, 331] width 45 height 23
type input "06:30"
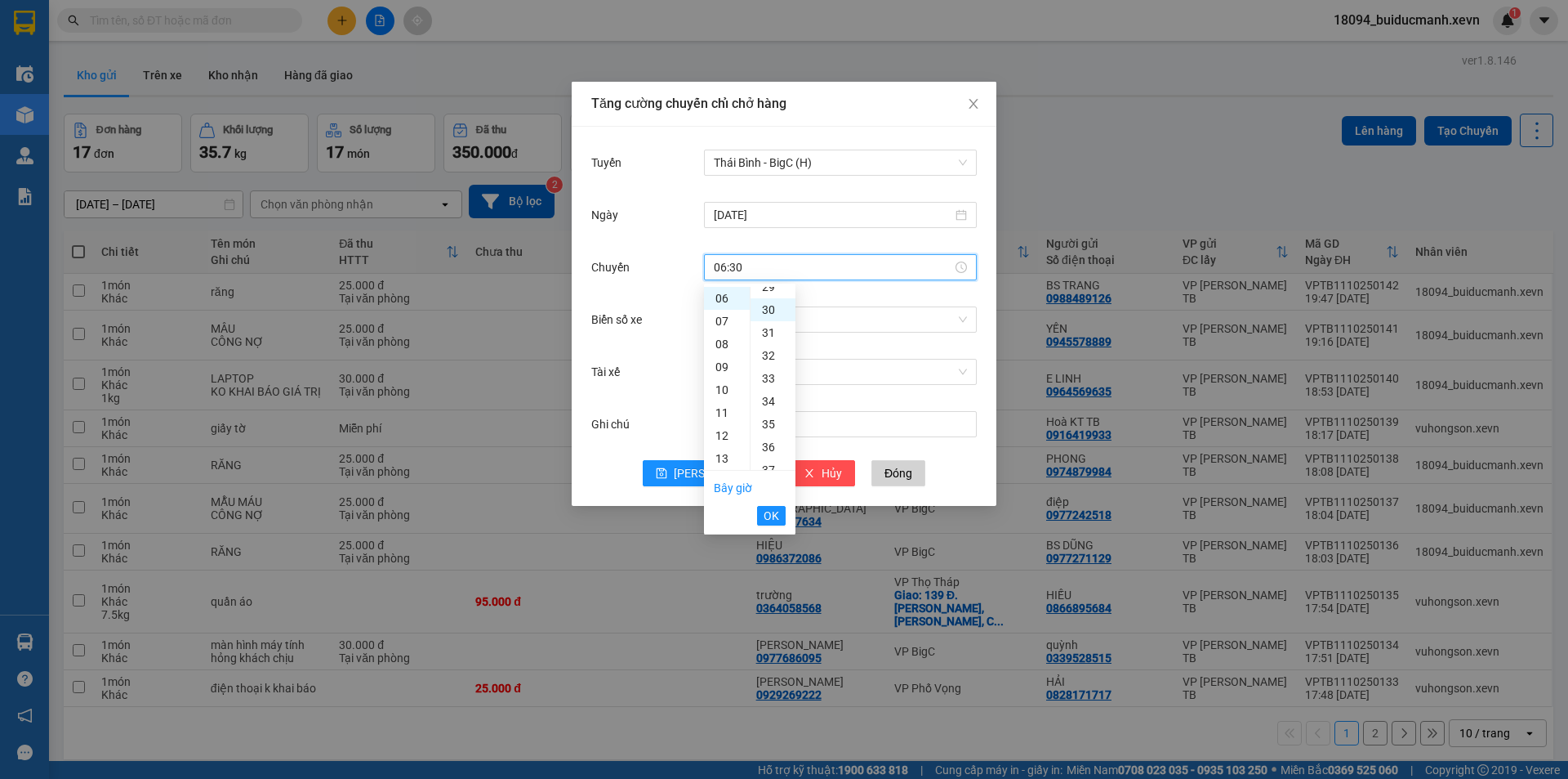
scroll to position [687, 0]
click at [779, 514] on button "OK" at bounding box center [771, 515] width 29 height 20
click at [751, 322] on input "Biển số xe" at bounding box center [835, 320] width 242 height 25
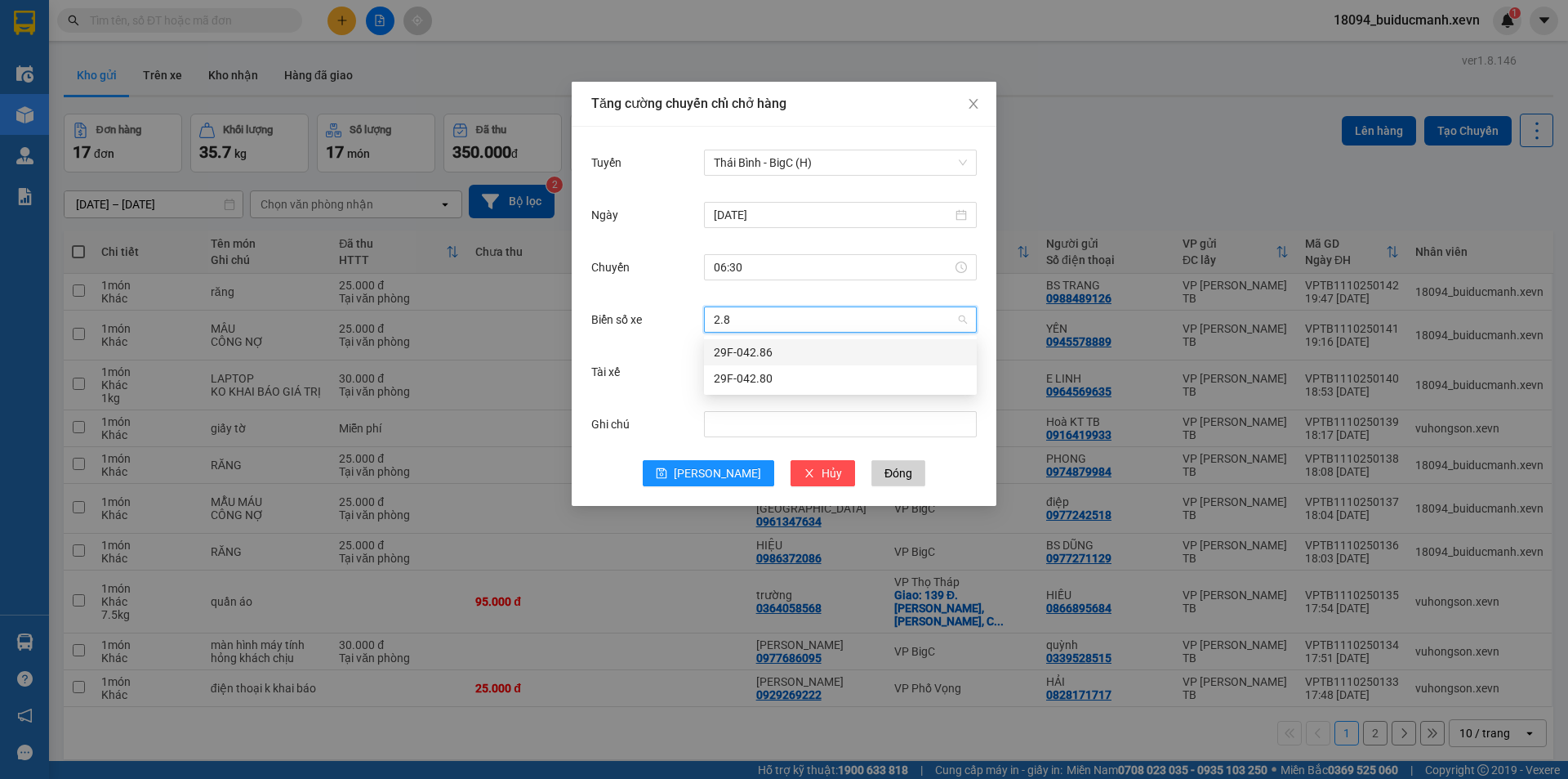
type input "2.80"
click at [726, 345] on div "29F-042.80" at bounding box center [840, 352] width 254 height 18
click at [725, 376] on input "Tài xế" at bounding box center [835, 372] width 242 height 25
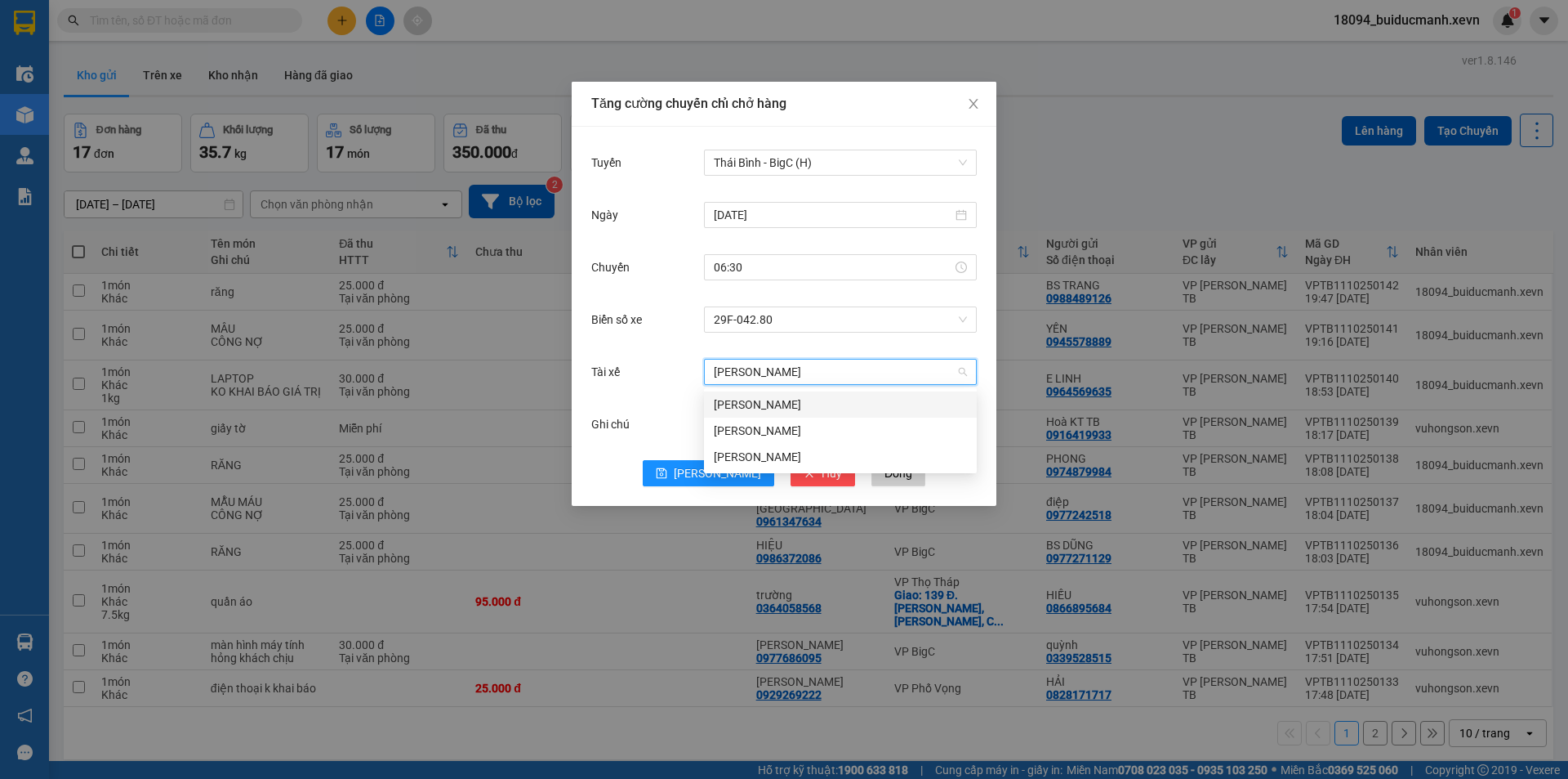
type input "phạm văn ky"
click at [810, 415] on div "Phạm Văn Ký" at bounding box center [840, 404] width 272 height 26
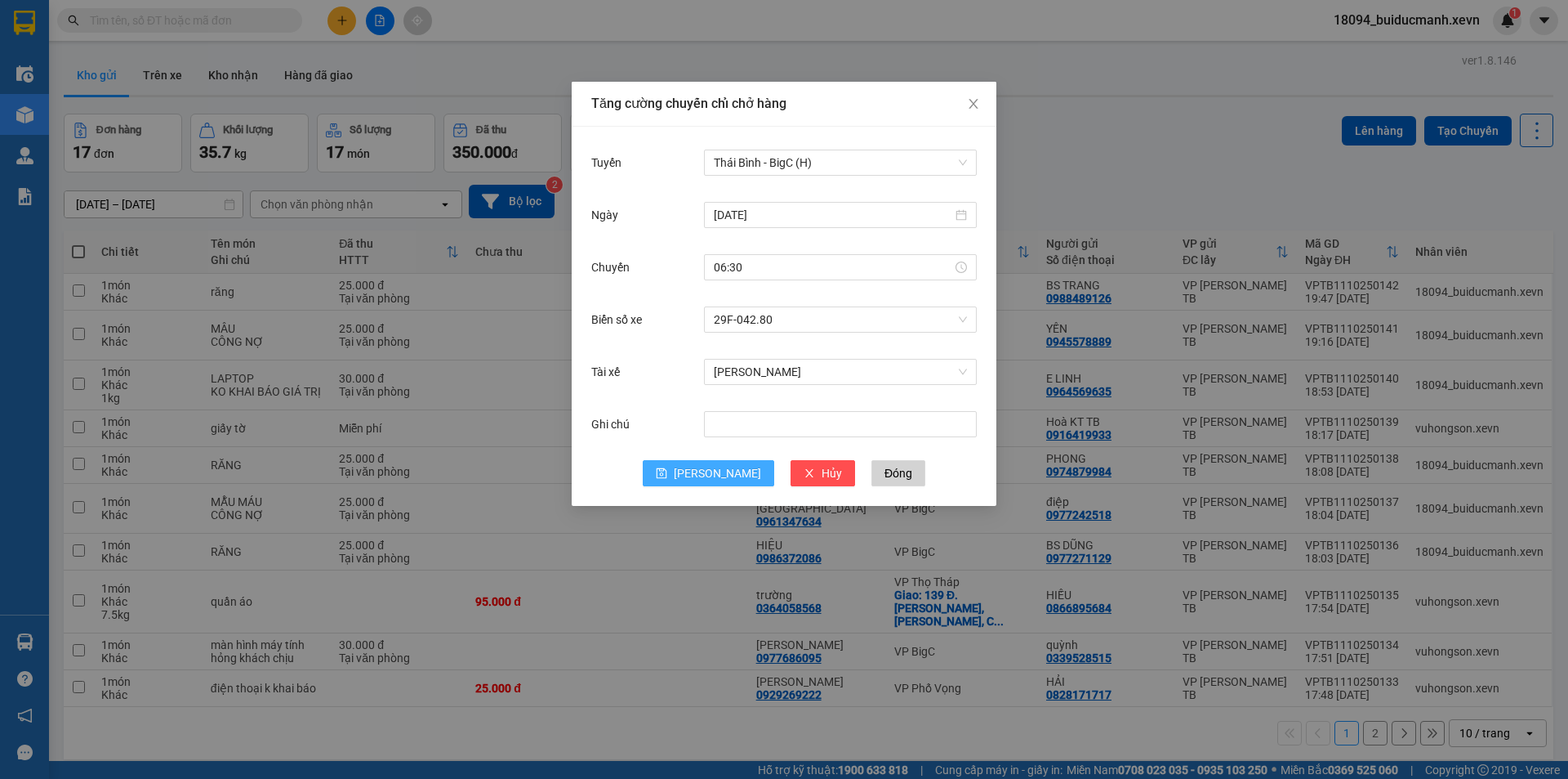
click at [719, 477] on span "Lưu" at bounding box center [718, 473] width 87 height 18
click at [981, 111] on span "Close" at bounding box center [974, 105] width 46 height 46
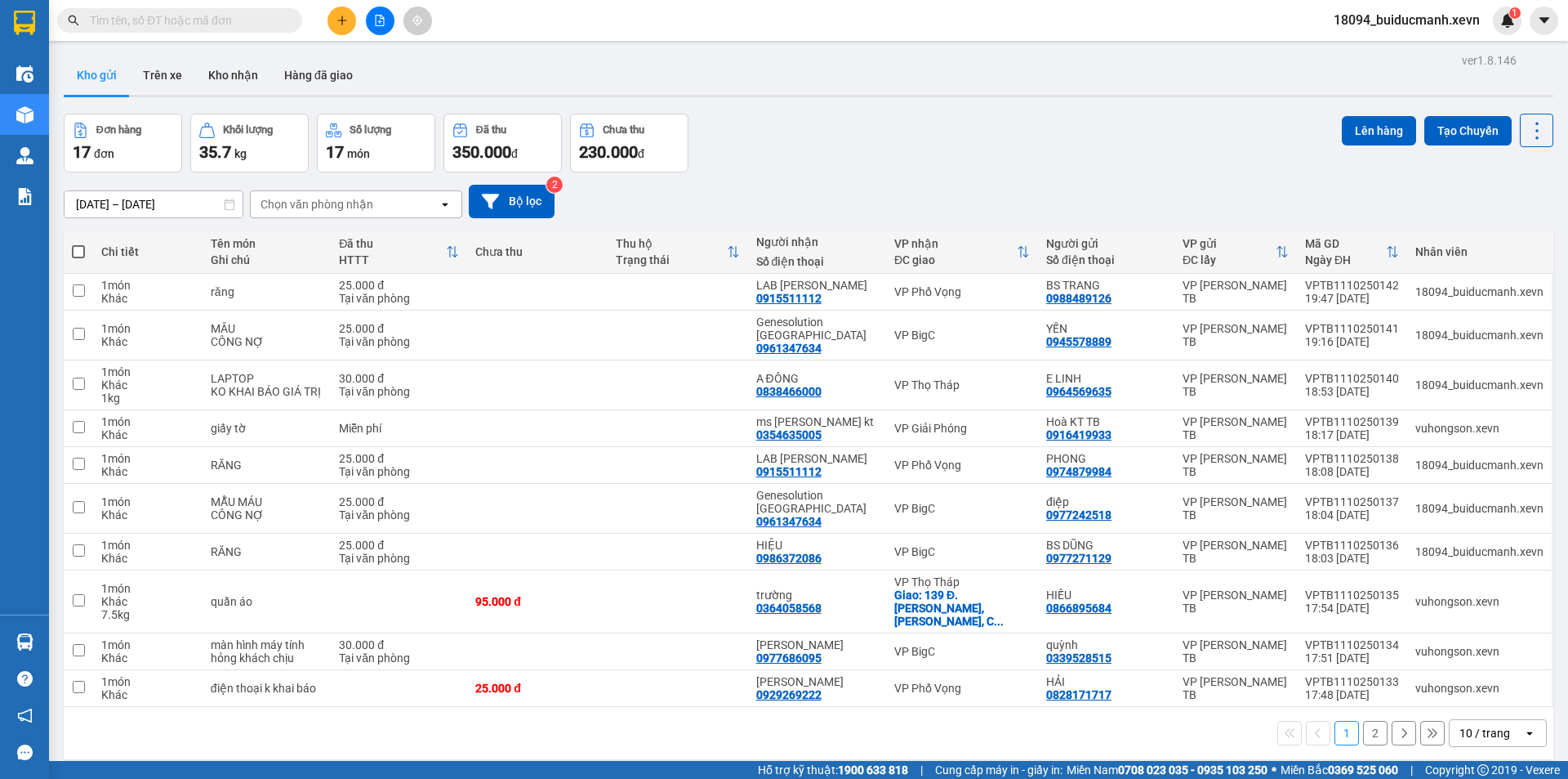
click at [1343, 21] on span "18094_buiducmanh.xevn" at bounding box center [1407, 20] width 172 height 21
click at [1374, 54] on span "Đăng xuất" at bounding box center [1414, 51] width 137 height 18
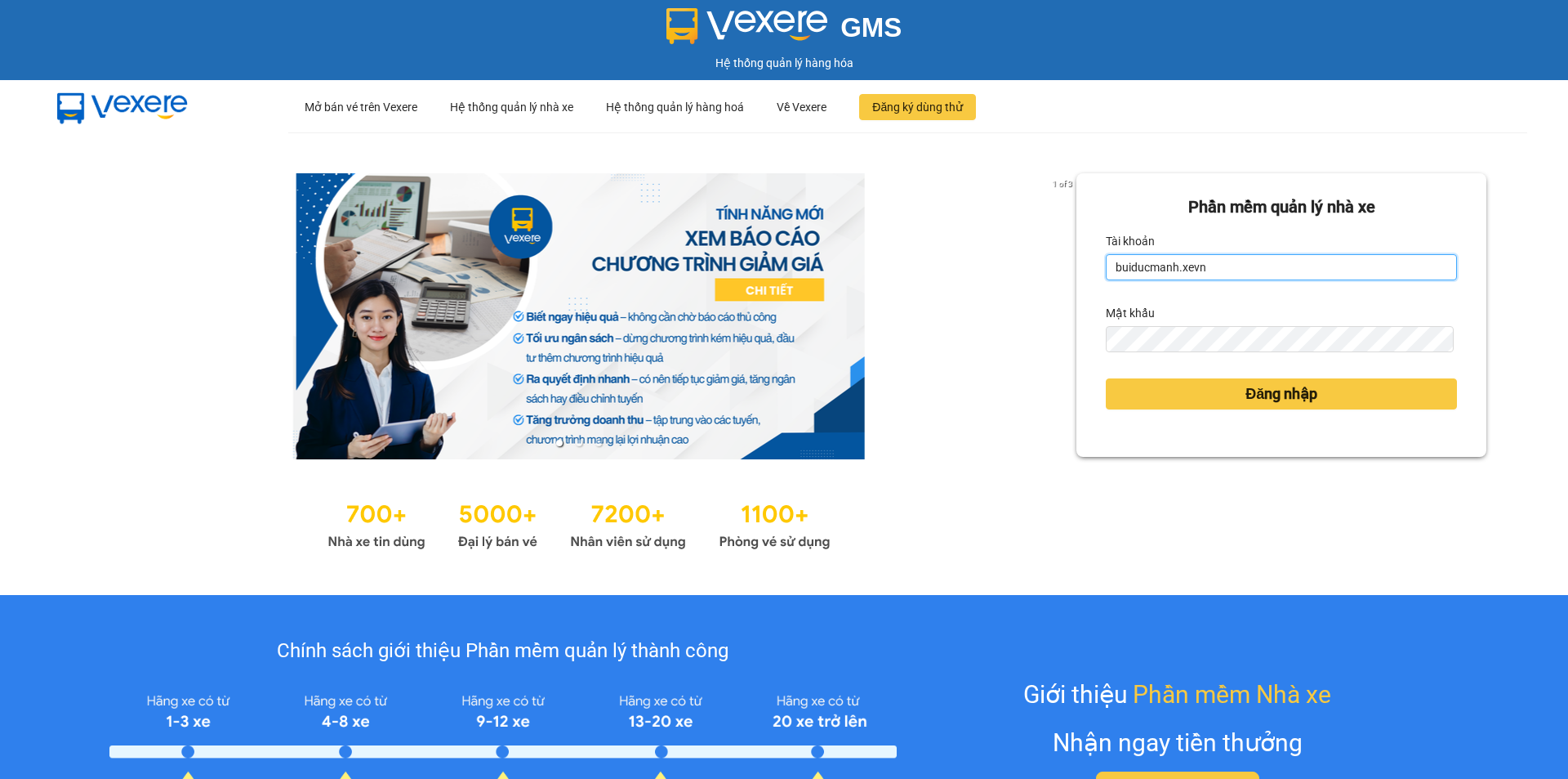
click at [1258, 263] on input "buiducmanh.xevn" at bounding box center [1282, 268] width 351 height 26
type input "vuhongson.xevn"
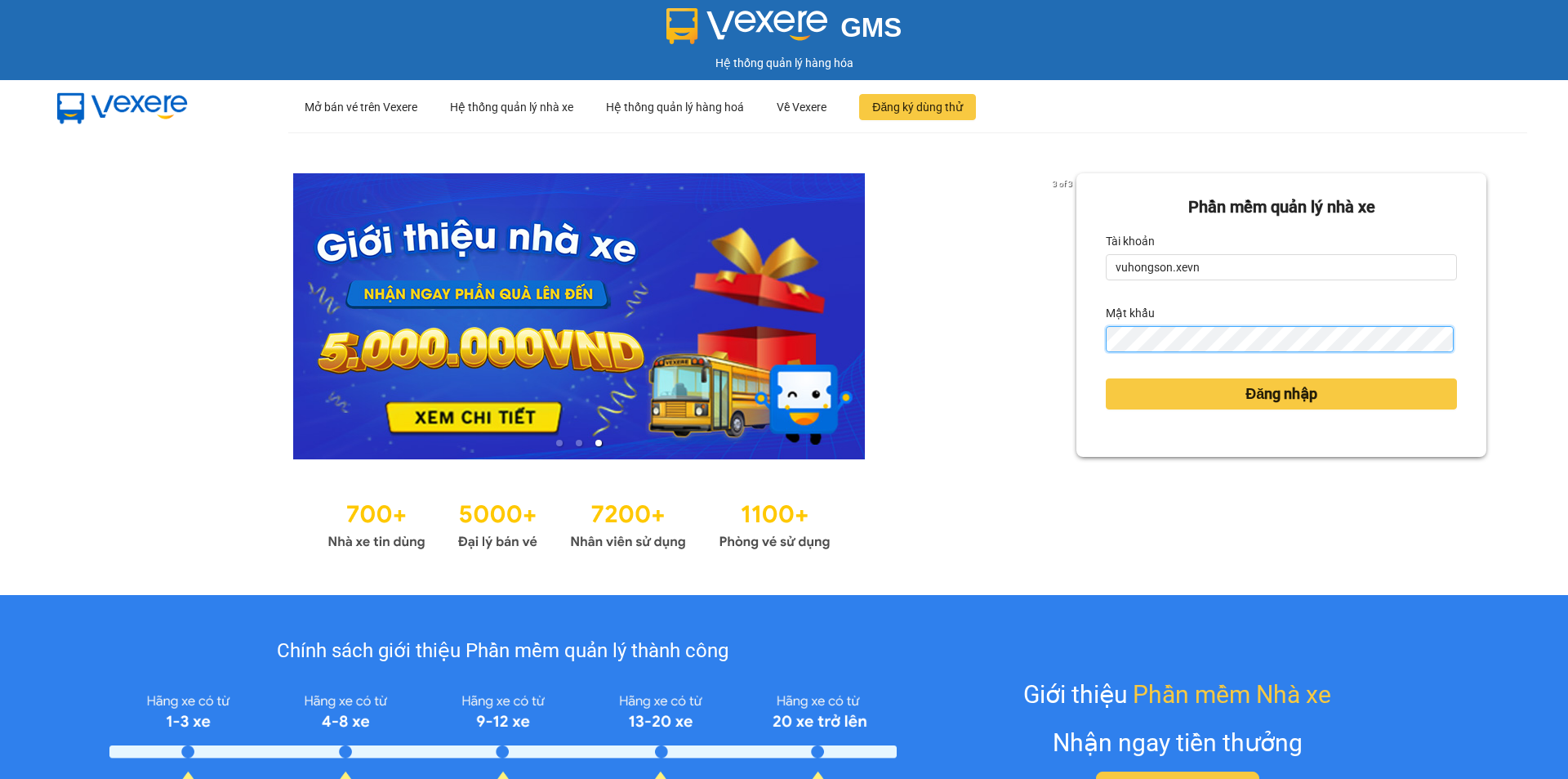
click at [1106, 378] on button "Đăng nhập" at bounding box center [1282, 394] width 351 height 31
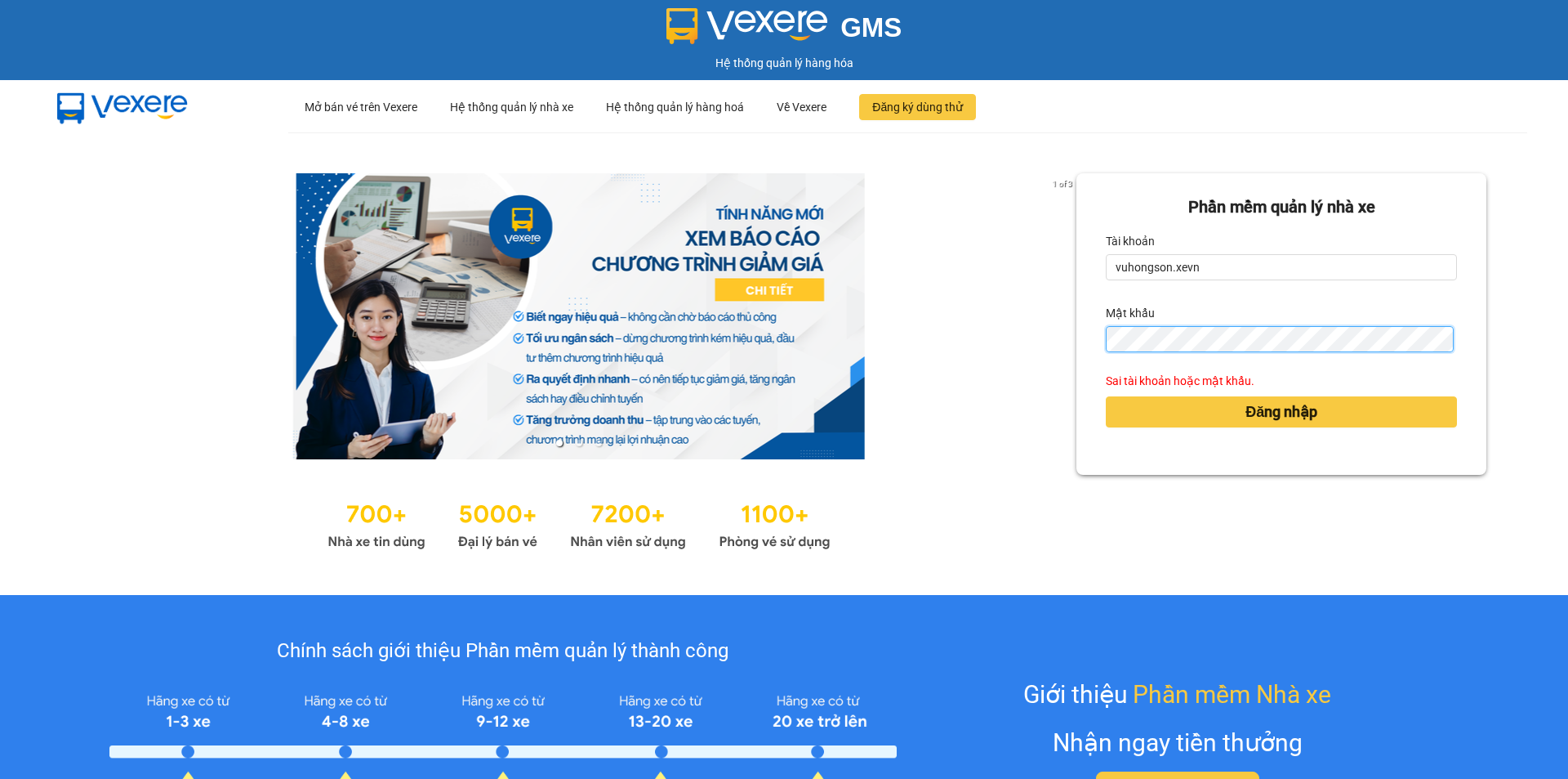
click at [1106, 396] on button "Đăng nhập" at bounding box center [1282, 412] width 351 height 31
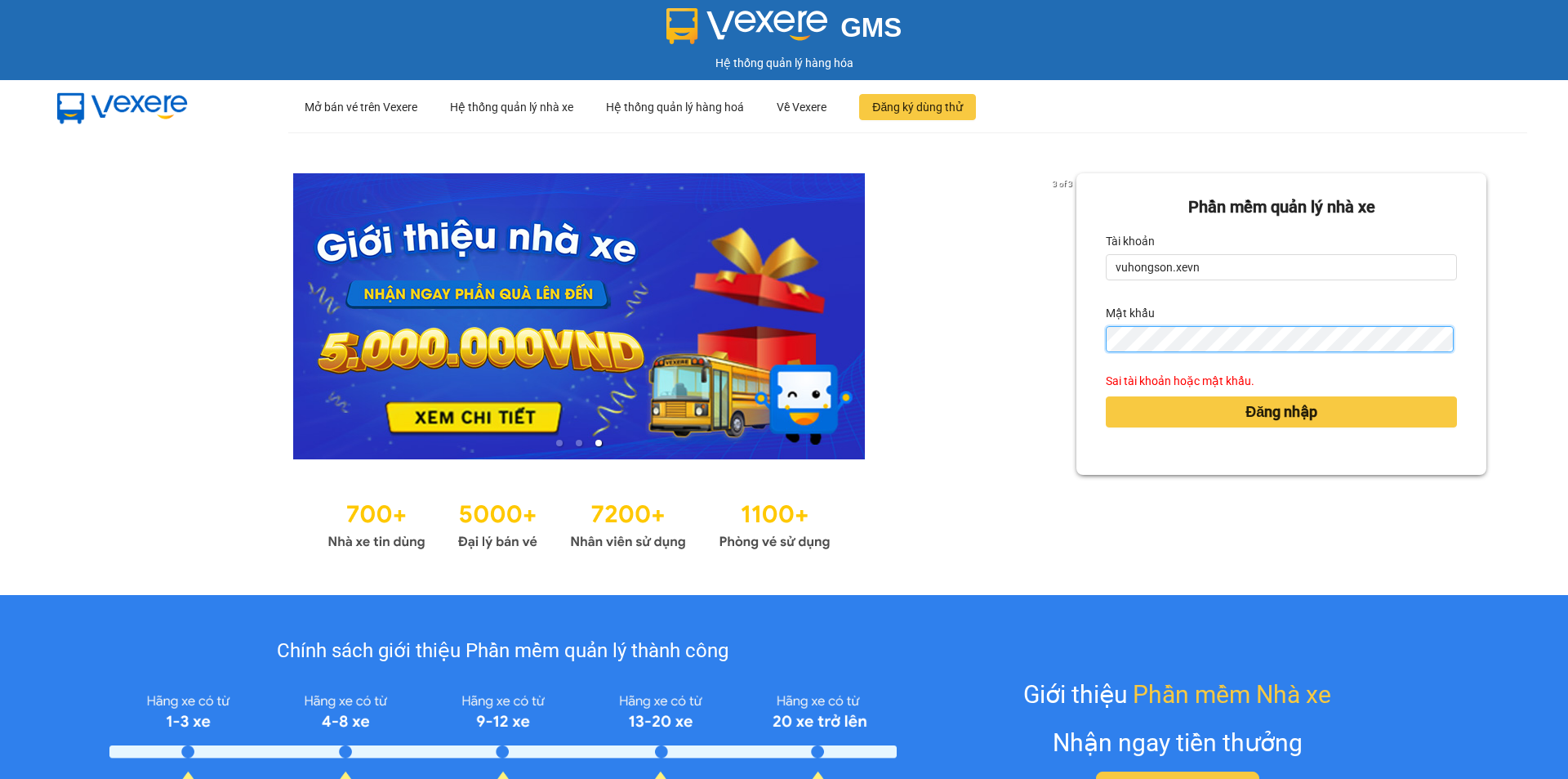
click at [1106, 396] on button "Đăng nhập" at bounding box center [1282, 412] width 351 height 31
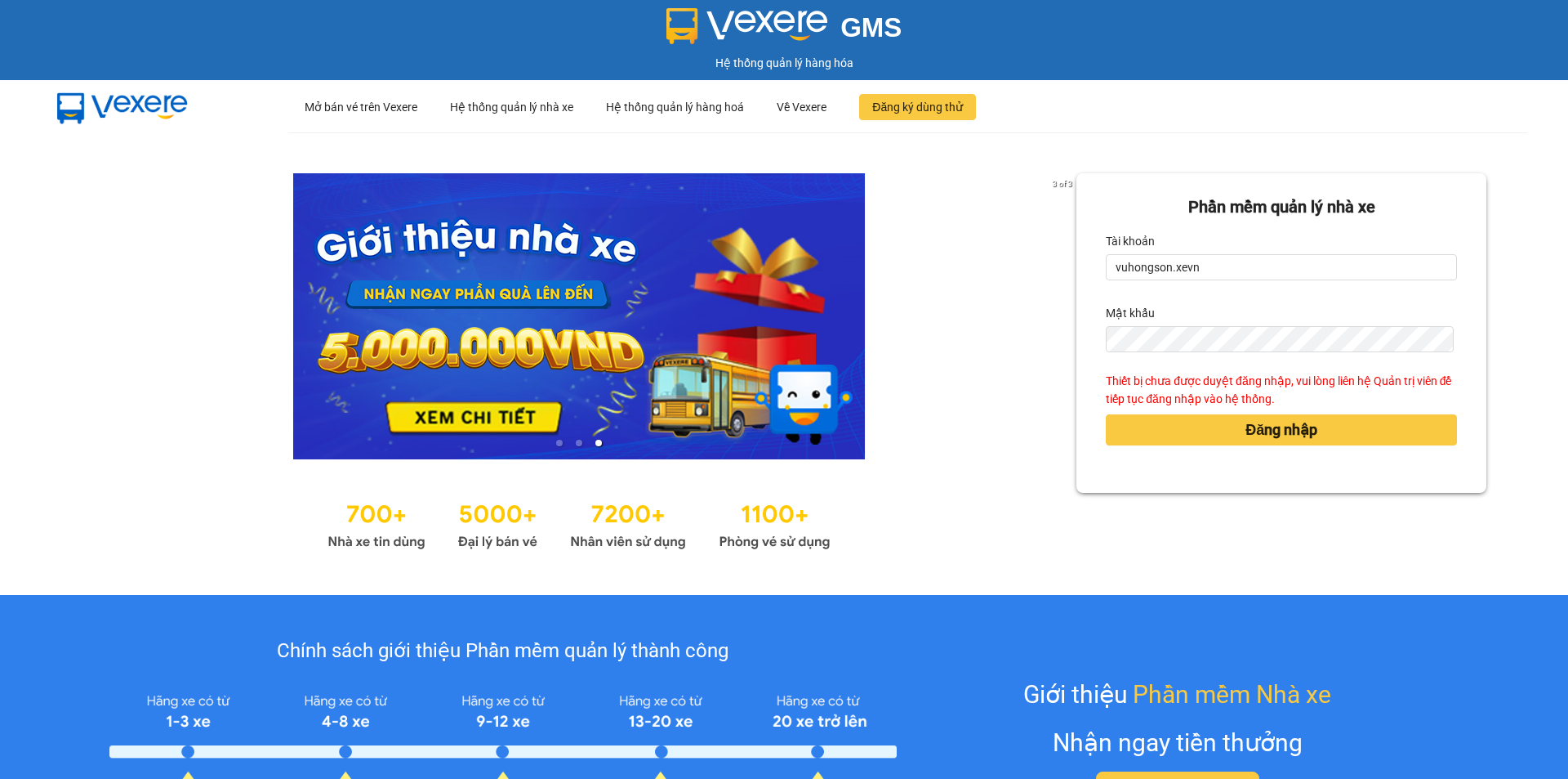
click at [1533, 408] on div "3 of 3 Phần mềm quản lý nhà xe Tài khoản vuhongson.xevn Mật khẩu Thiết bị chưa …" at bounding box center [784, 364] width 1568 height 463
click at [9, 72] on div "GMS Hệ thống quản lý hàng hóa" at bounding box center [784, 40] width 1568 height 80
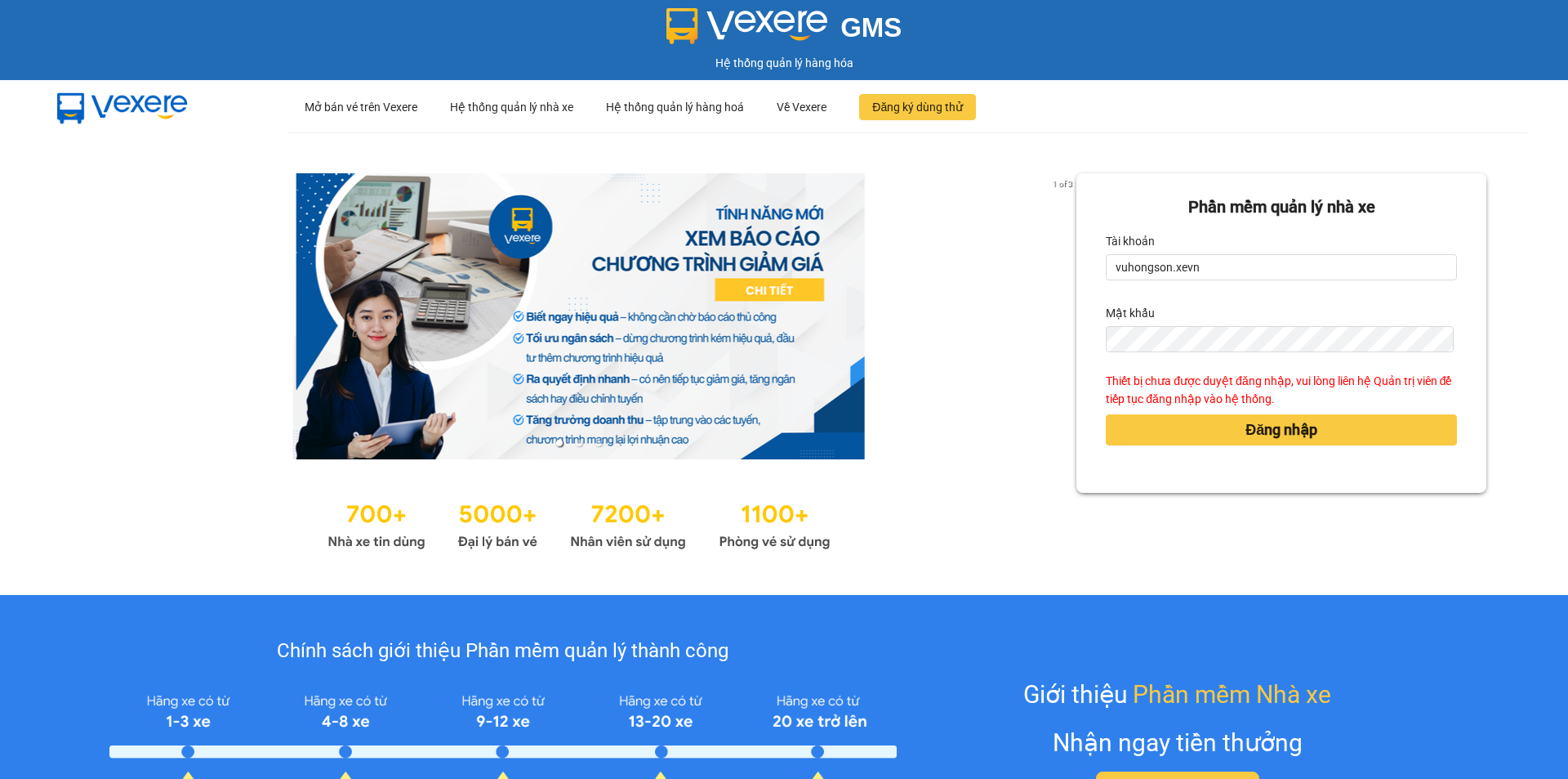
drag, startPoint x: 9, startPoint y: 72, endPoint x: 18, endPoint y: 74, distance: 9.2
click at [9, 72] on div "GMS Hệ thống quản lý hàng hóa" at bounding box center [784, 40] width 1568 height 80
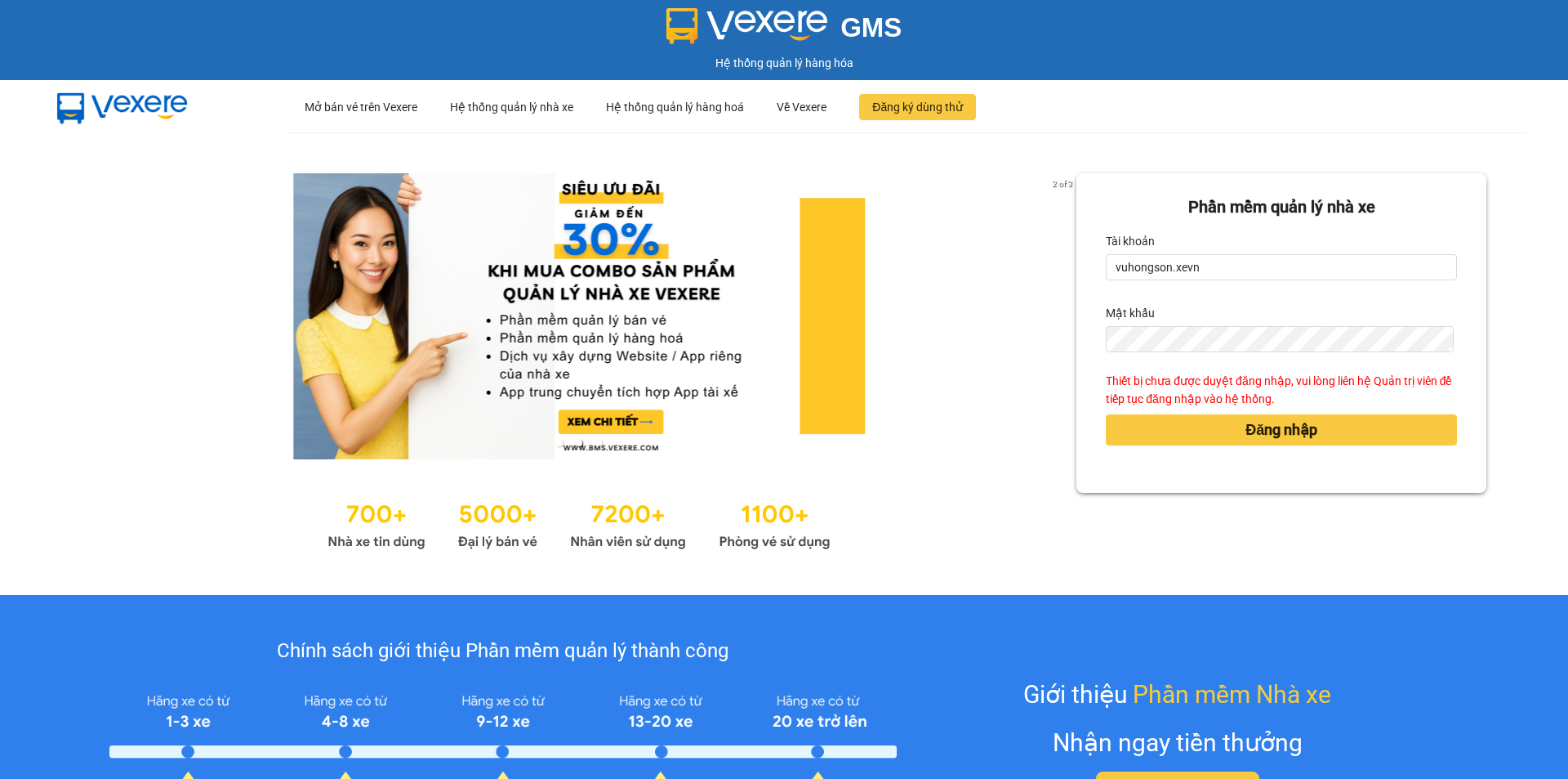
click at [22, 77] on div "GMS Hệ thống quản lý hàng hóa" at bounding box center [784, 40] width 1568 height 80
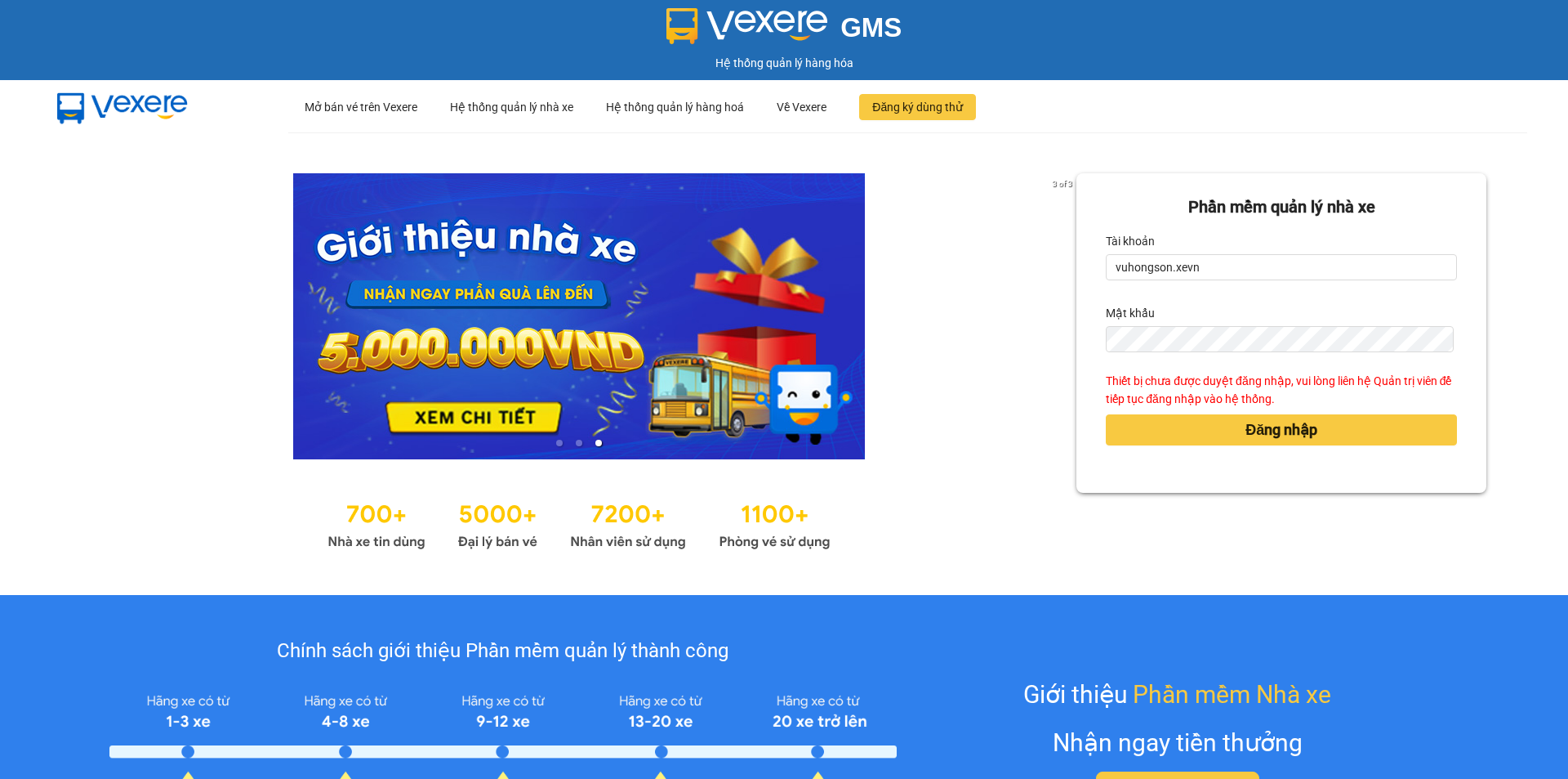
click at [22, 77] on div "GMS Hệ thống quản lý hàng hóa" at bounding box center [784, 40] width 1568 height 80
